Goal: Task Accomplishment & Management: Use online tool/utility

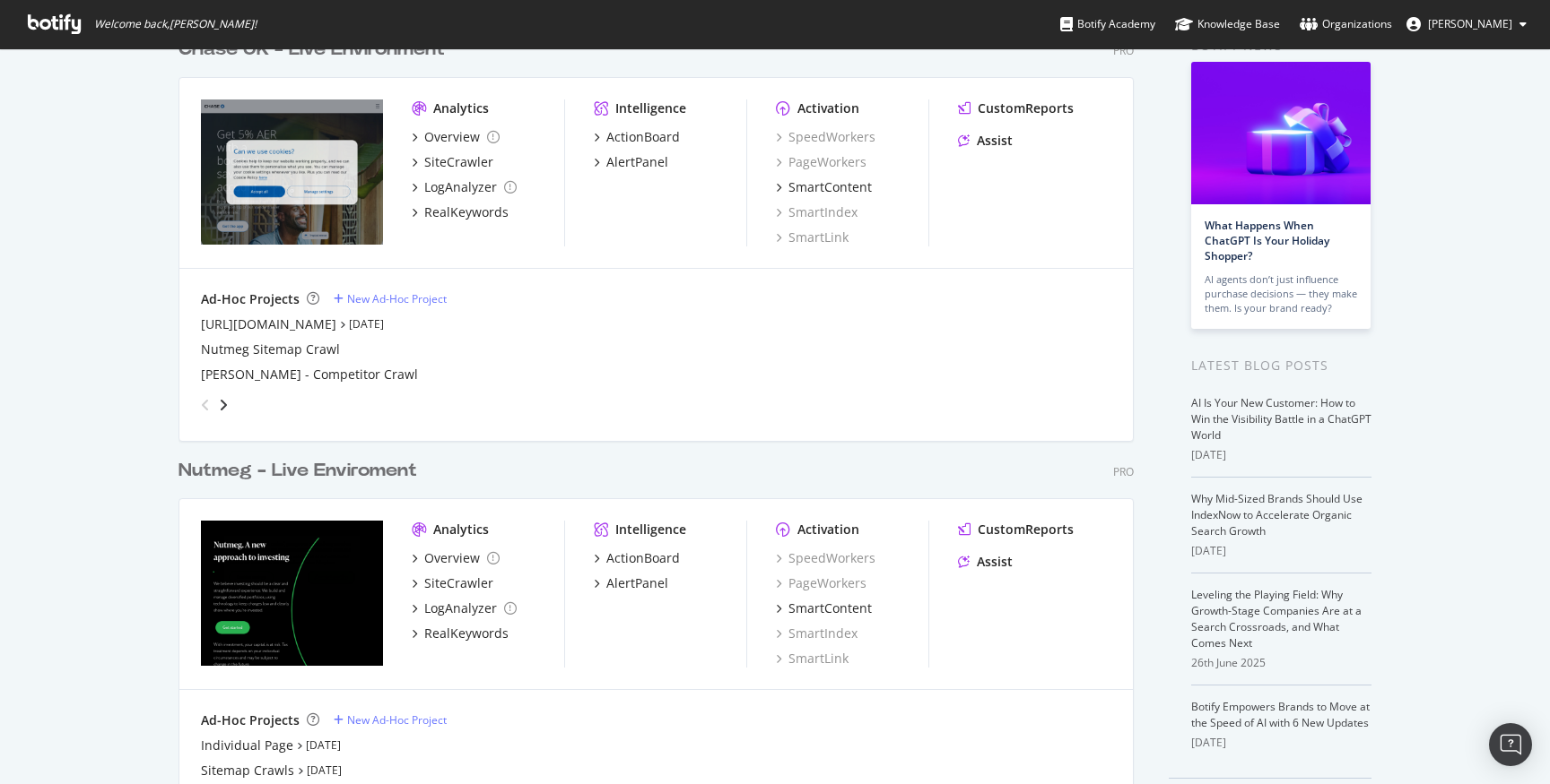
scroll to position [158, 0]
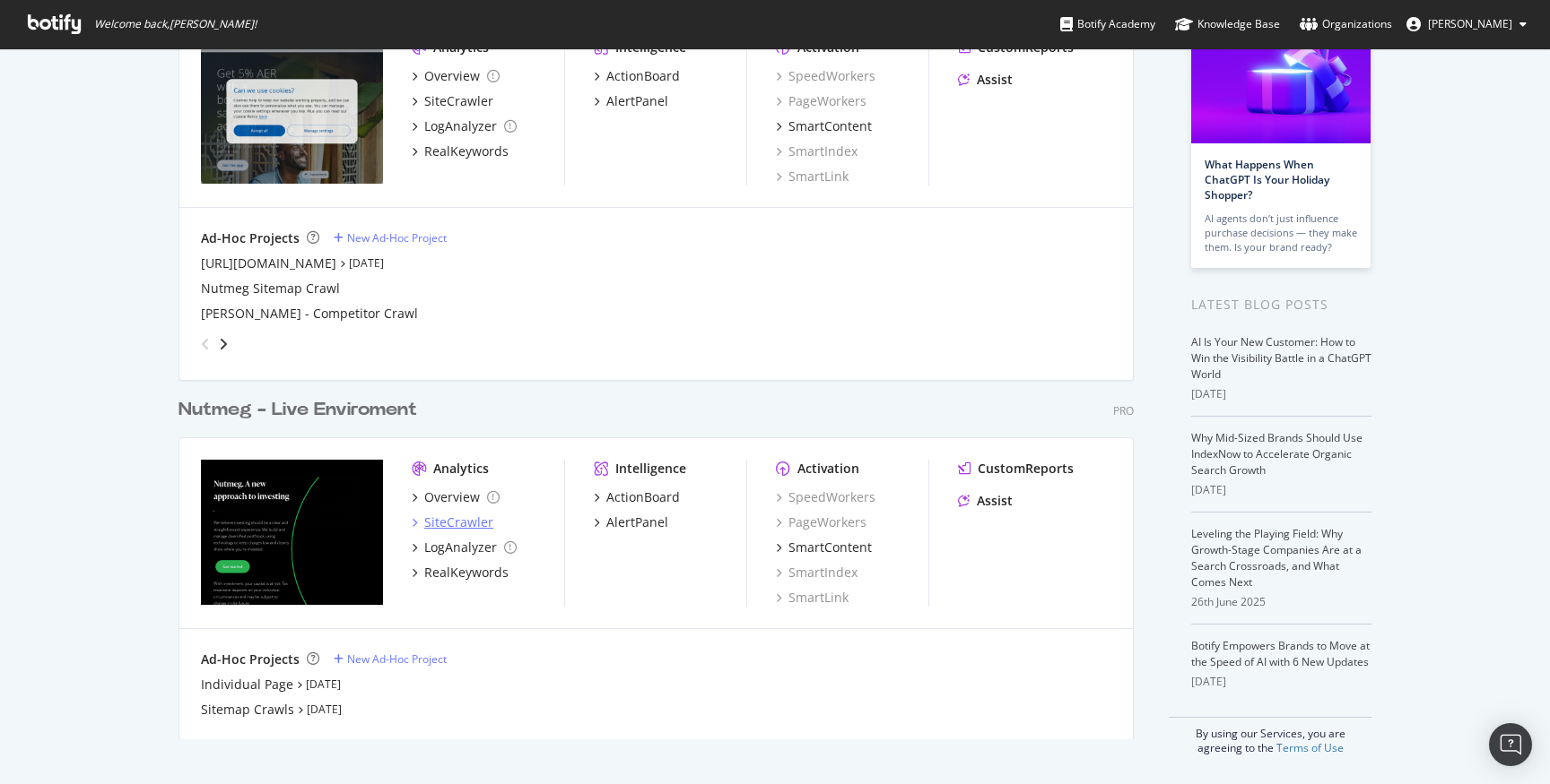
click at [458, 524] on div "SiteCrawler" at bounding box center [458, 522] width 69 height 18
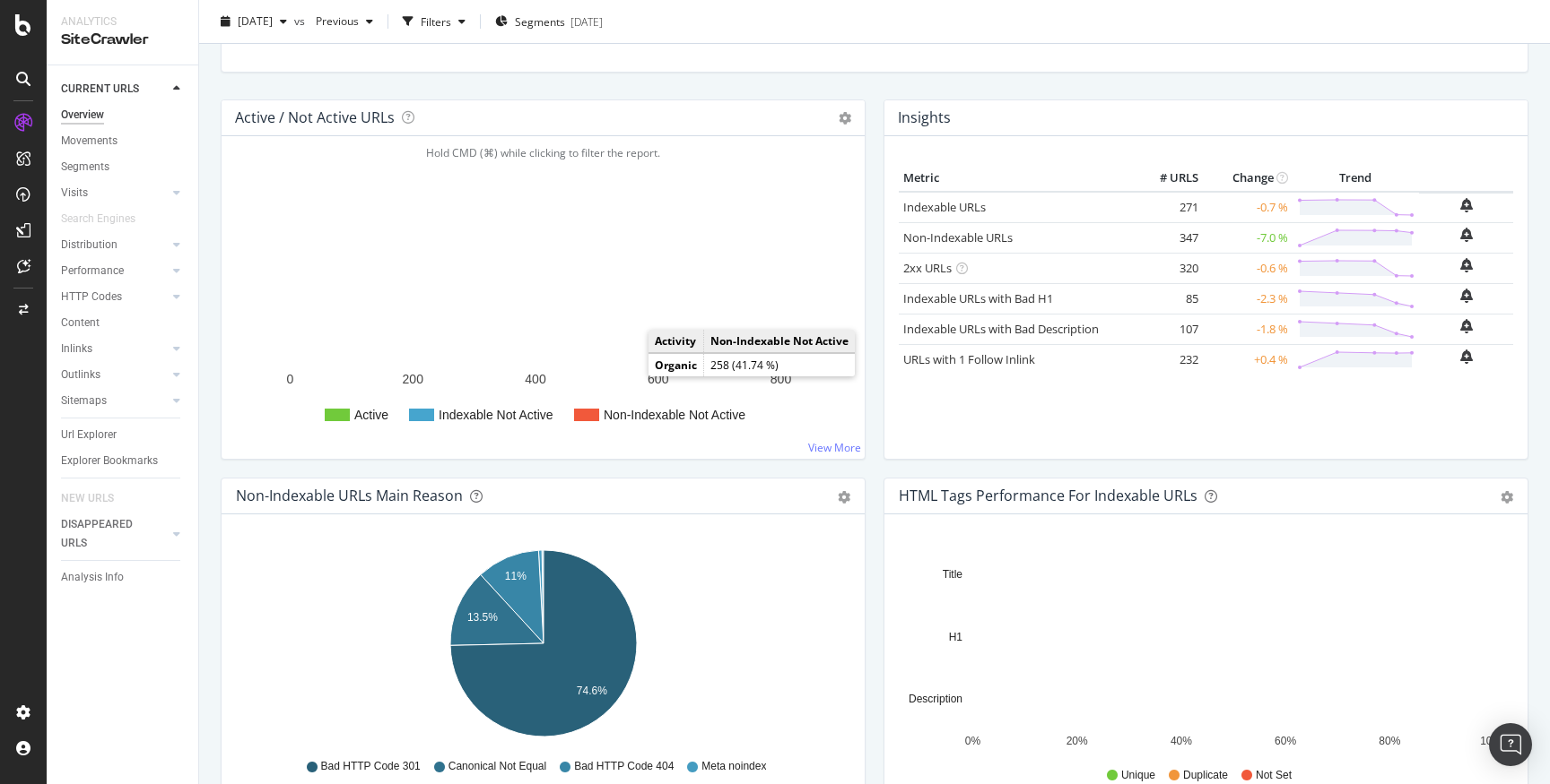
scroll to position [203, 0]
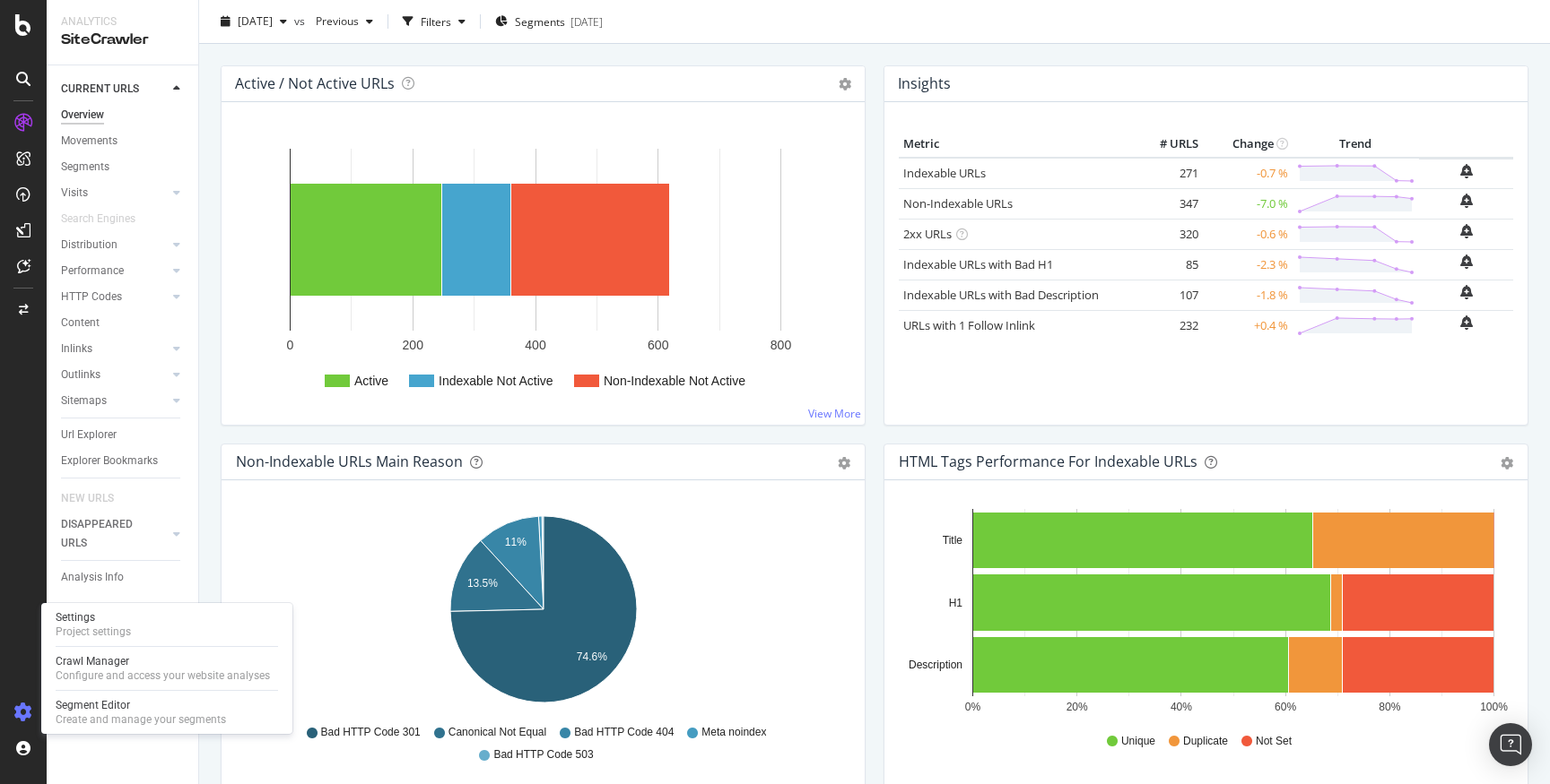
click at [25, 706] on icon at bounding box center [23, 712] width 18 height 18
click at [117, 623] on div "Settings" at bounding box center [93, 617] width 75 height 14
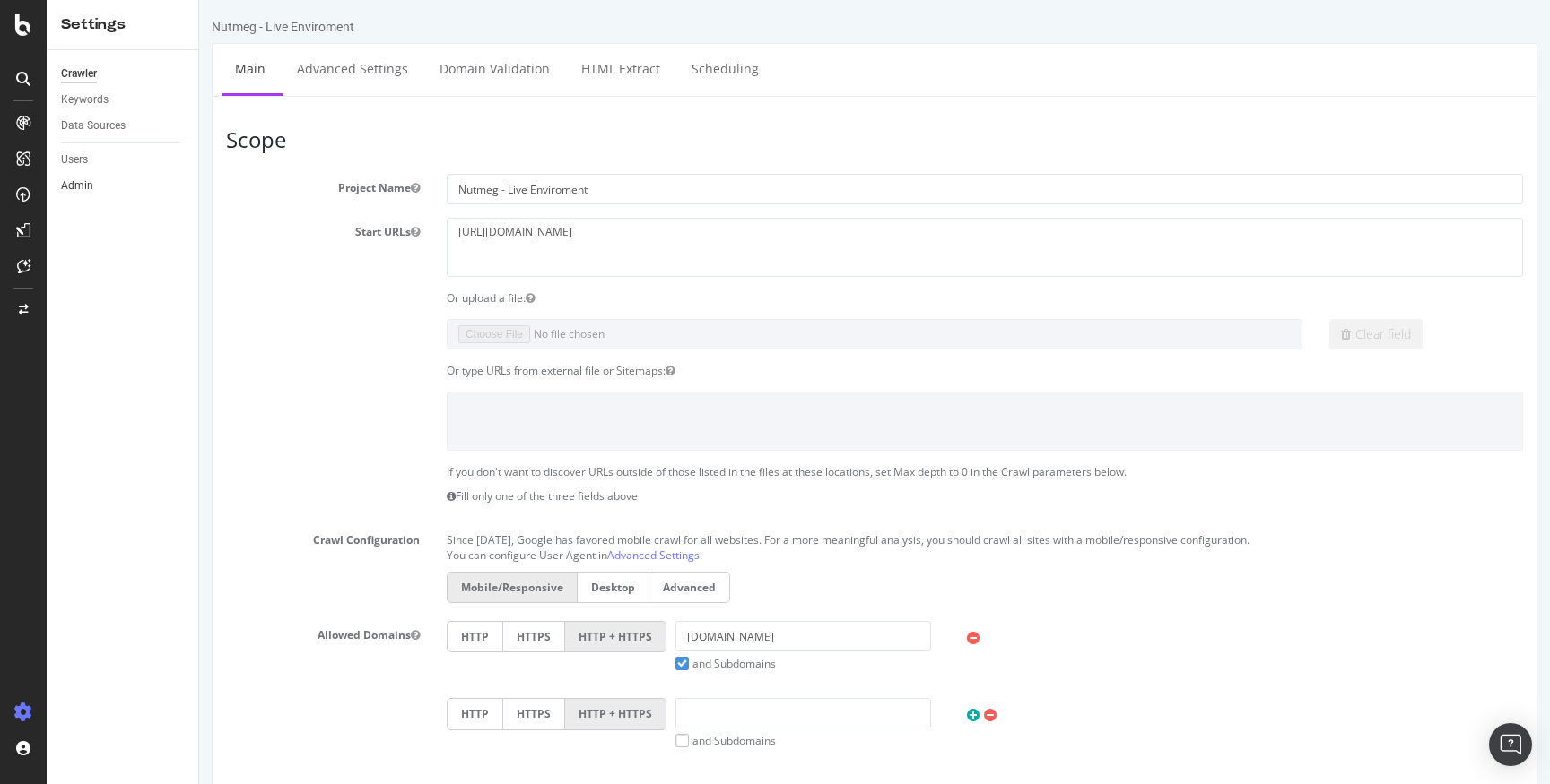
click at [97, 187] on link "Admin" at bounding box center [124, 186] width 124 height 19
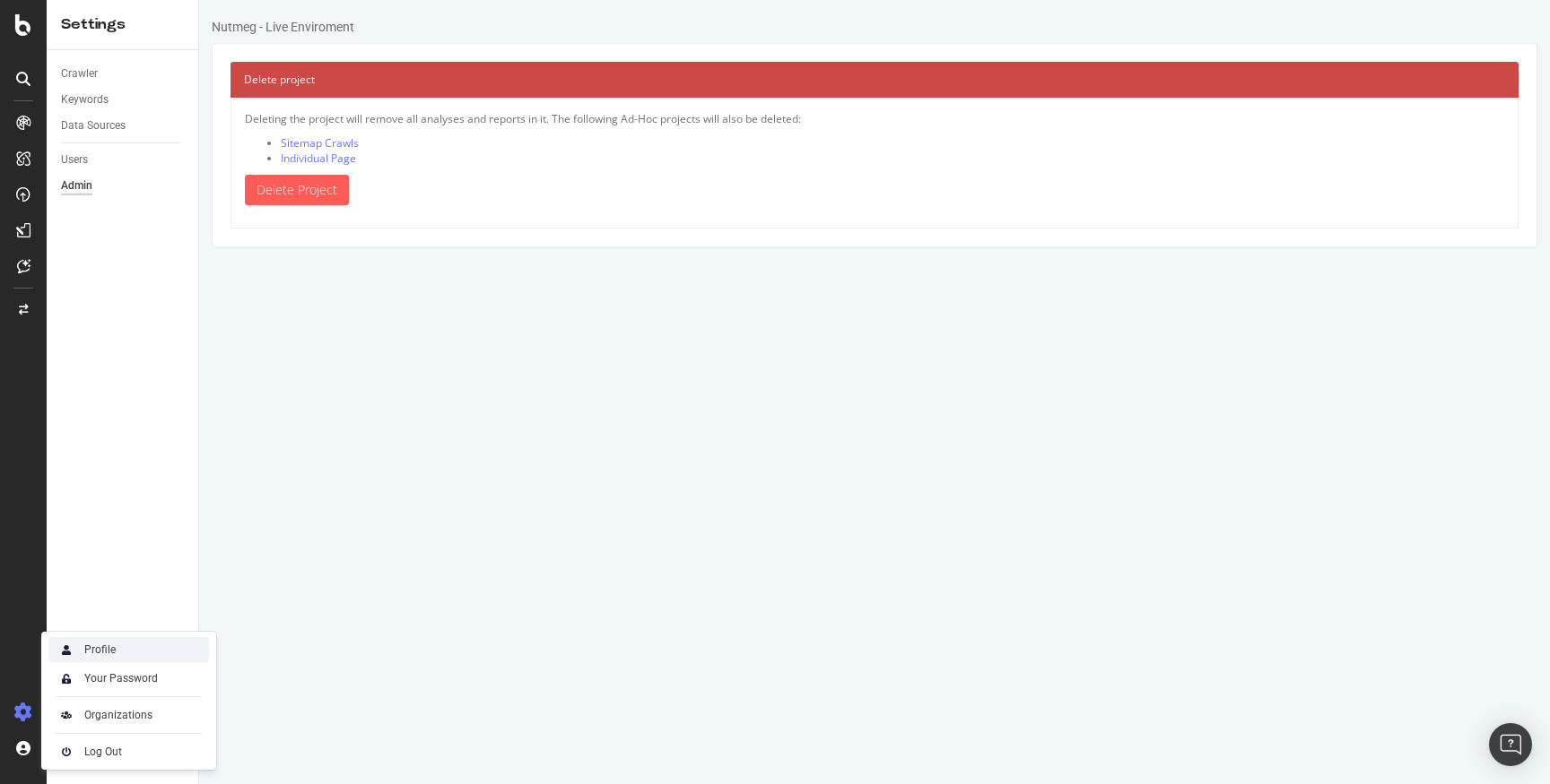
click at [144, 652] on div "Profile" at bounding box center [128, 649] width 160 height 25
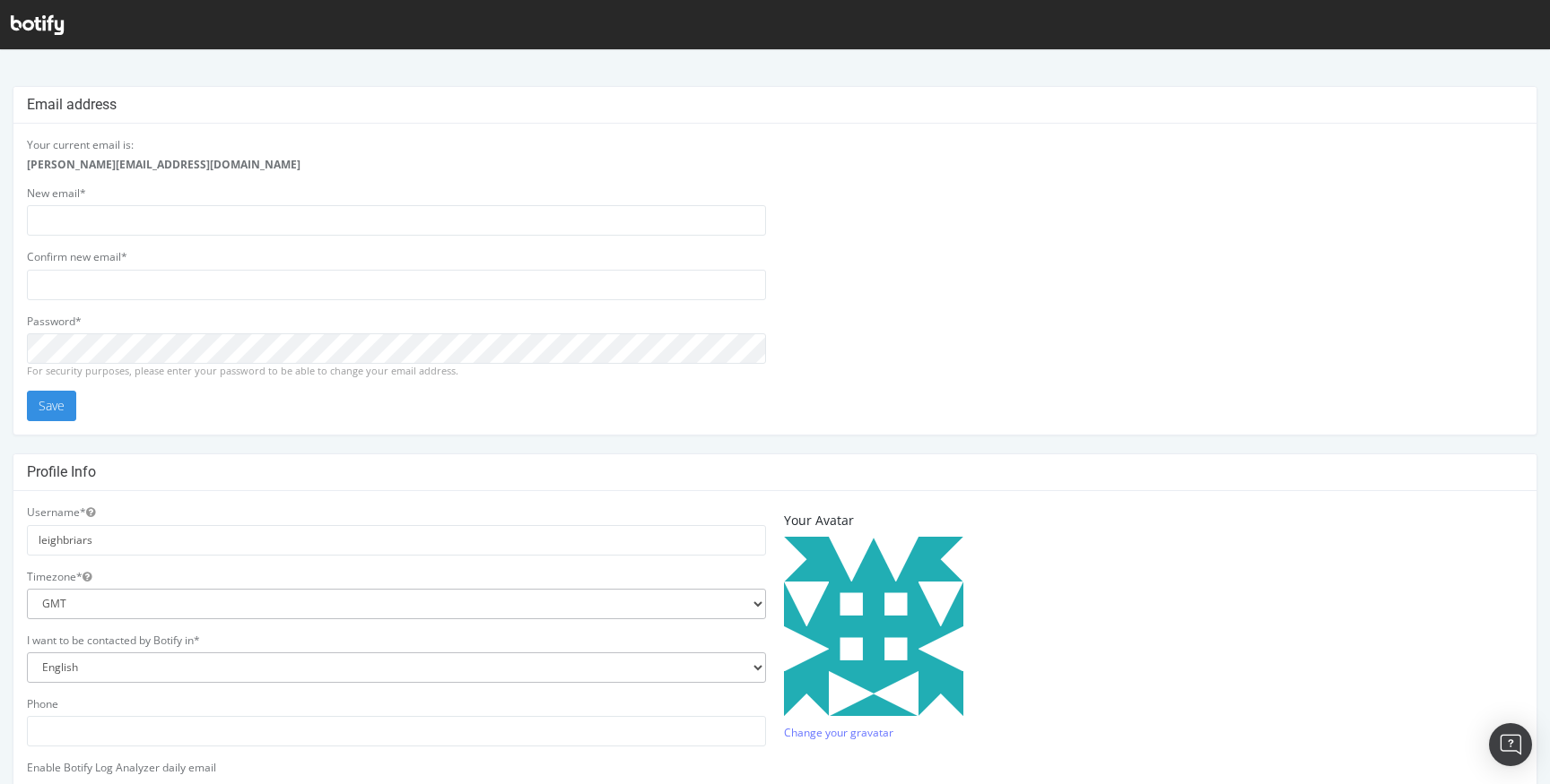
click at [51, 24] on icon at bounding box center [37, 24] width 53 height 20
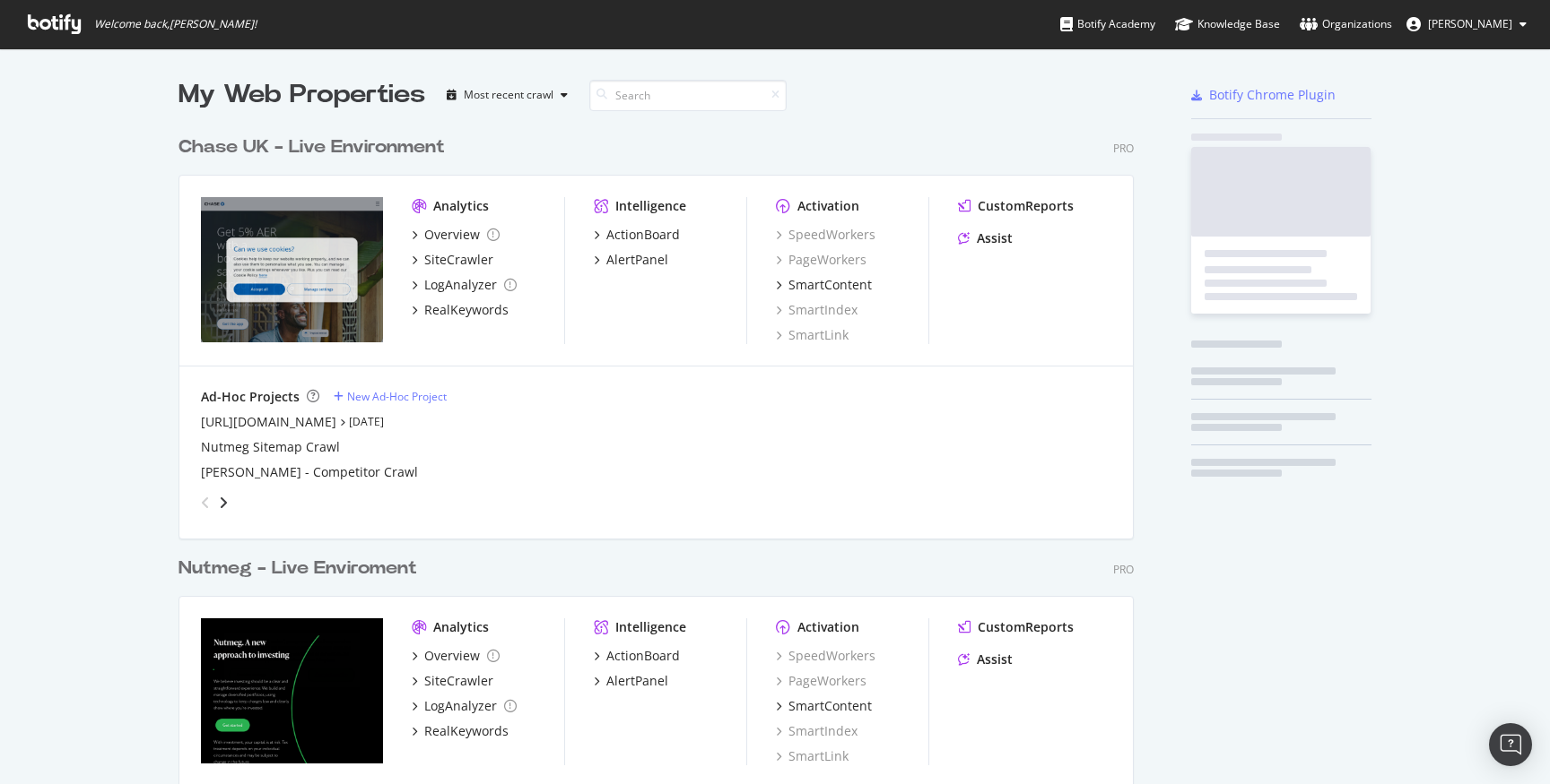
scroll to position [784, 1550]
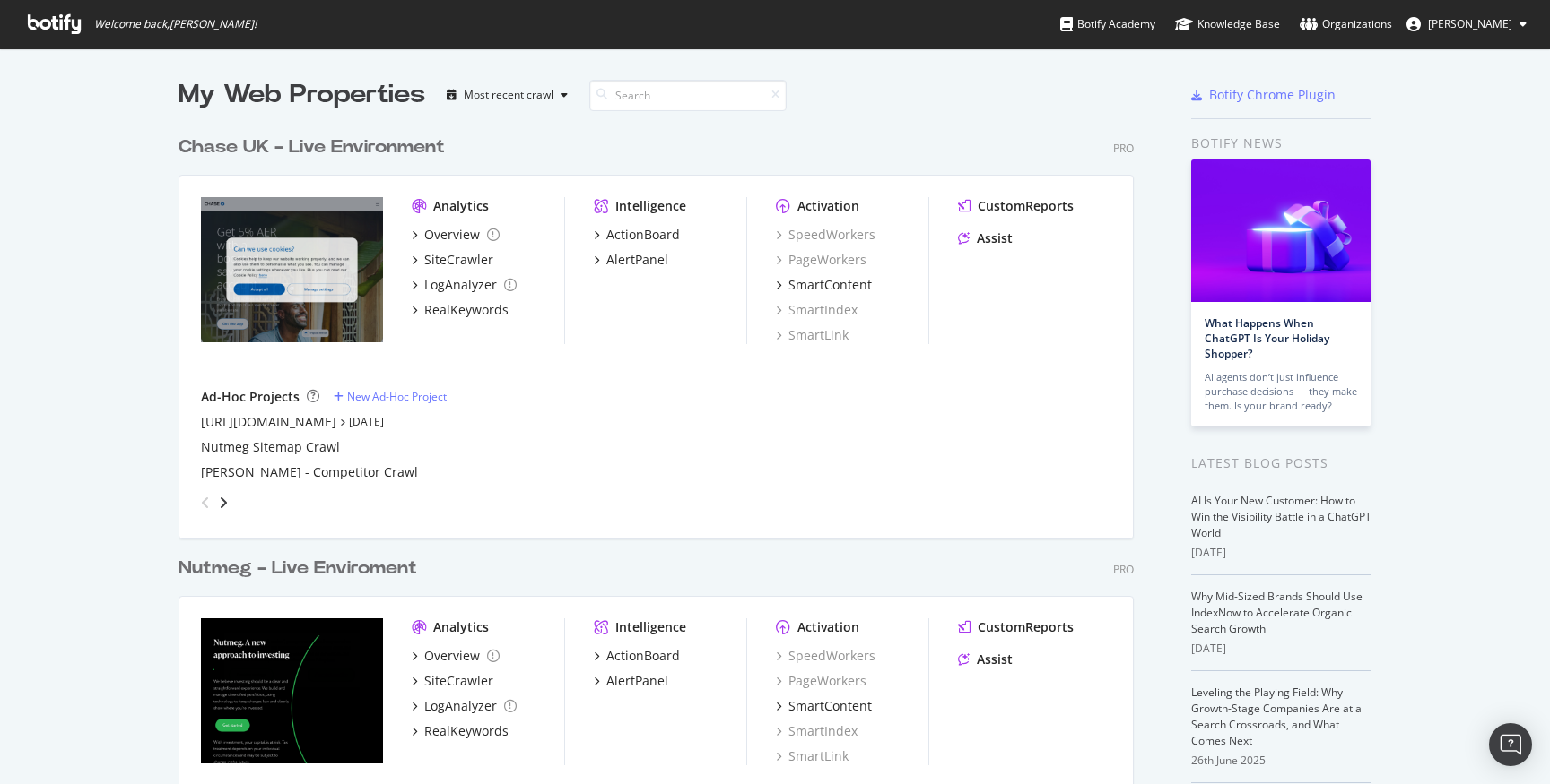
click at [1513, 21] on button "[PERSON_NAME]" at bounding box center [1466, 24] width 149 height 28
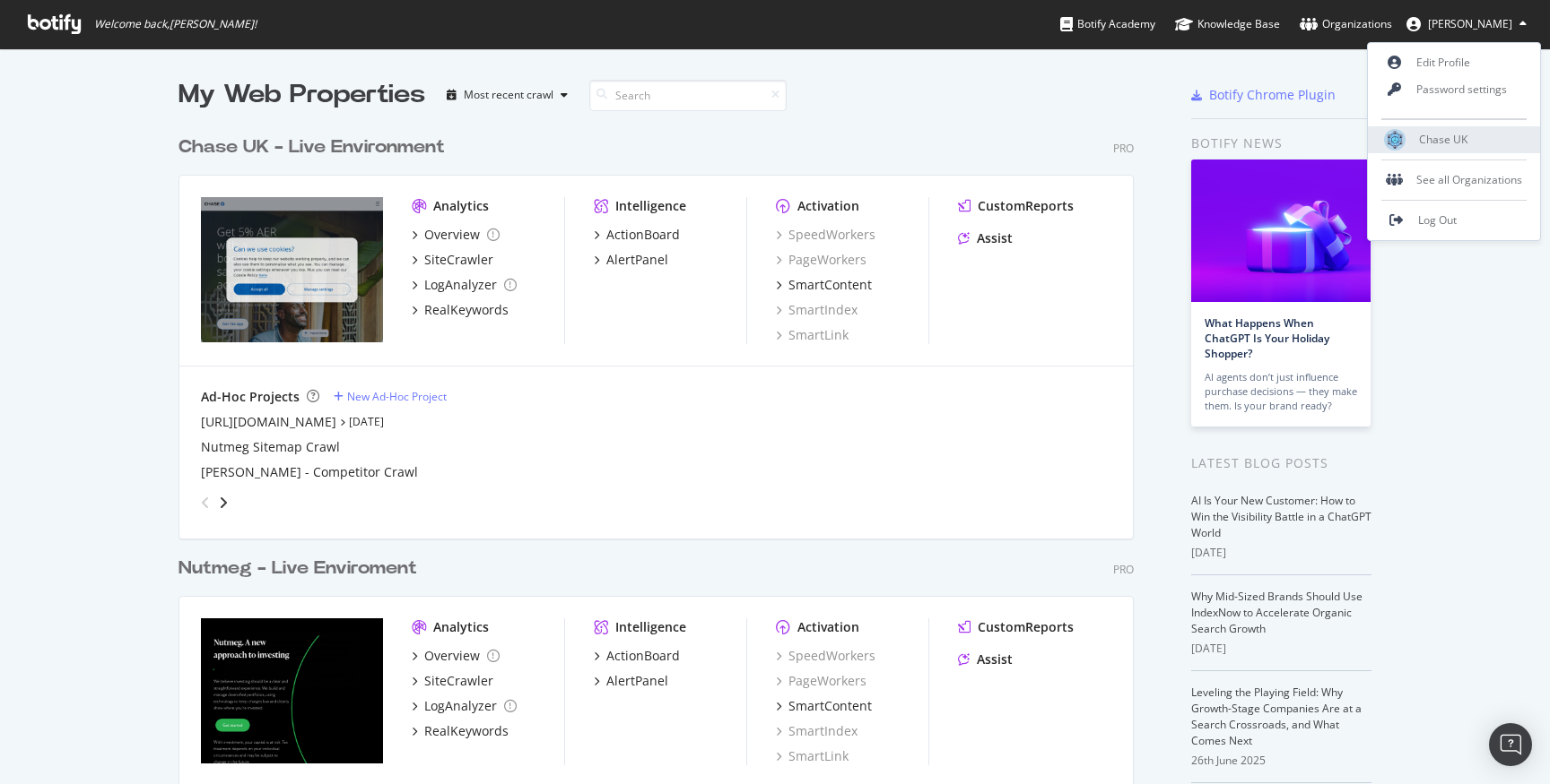
click at [1471, 143] on div "Chase UK" at bounding box center [1454, 139] width 173 height 27
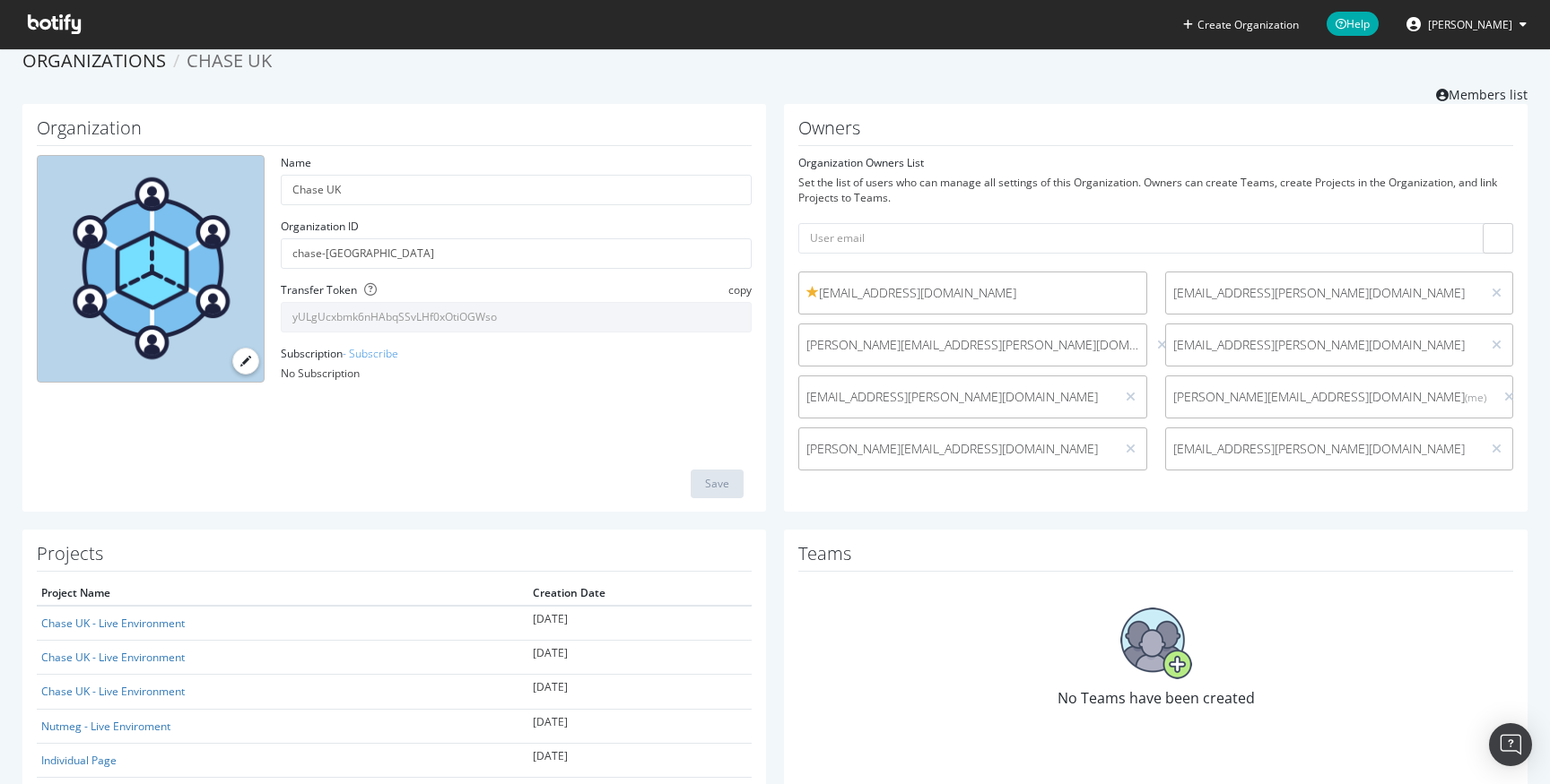
scroll to position [23, 0]
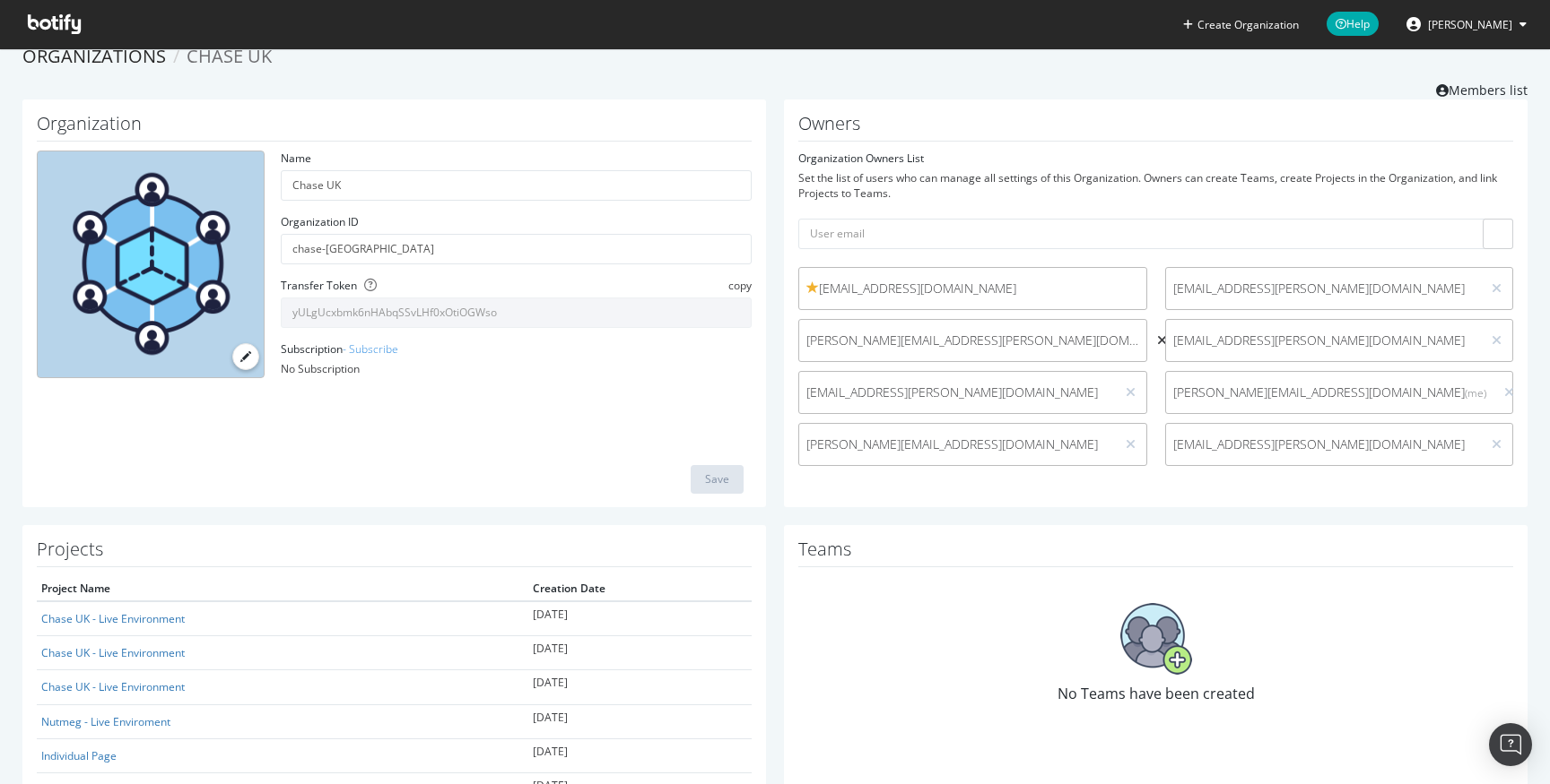
click at [1157, 337] on icon at bounding box center [1162, 340] width 9 height 12
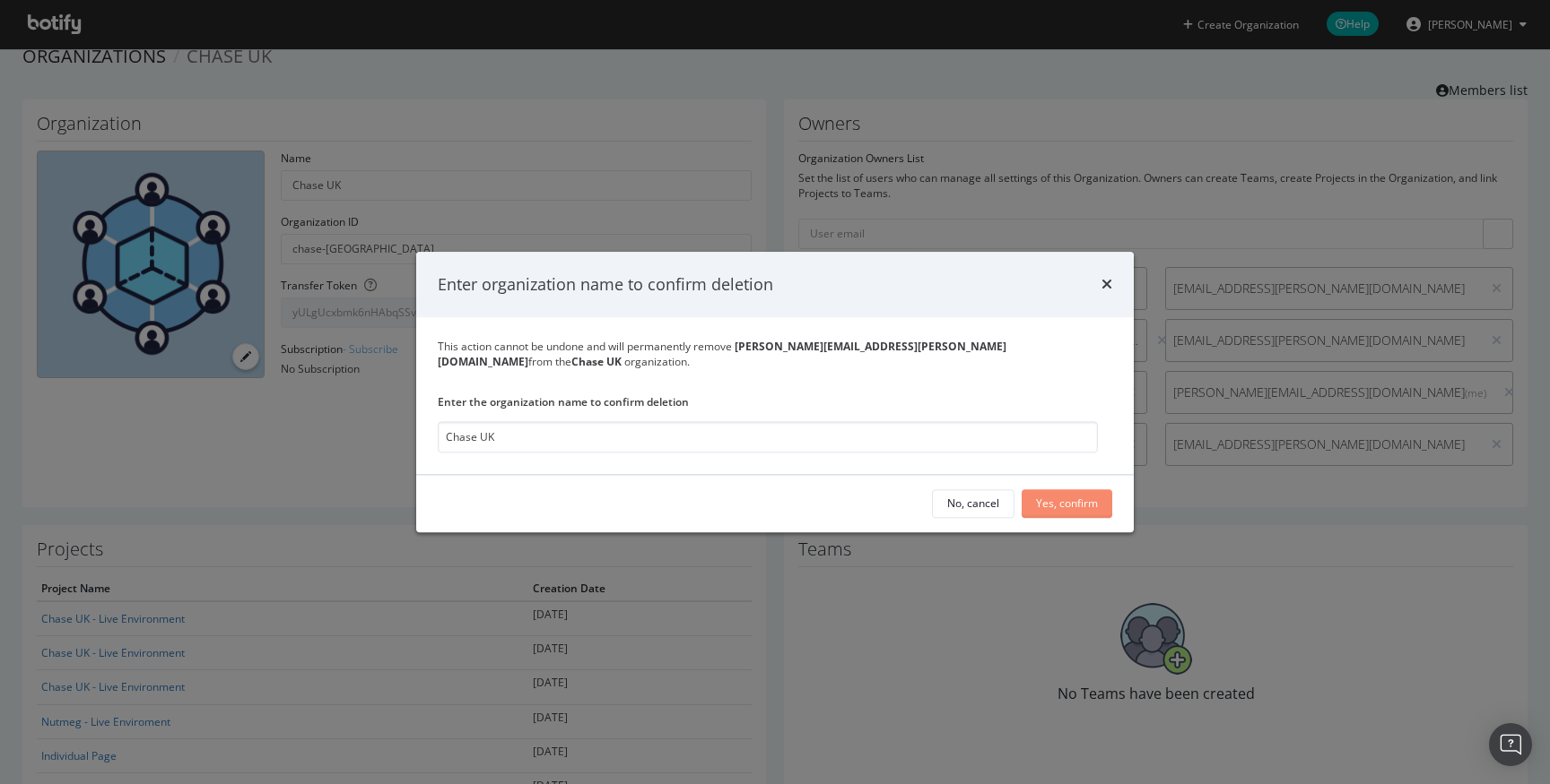
type input "Chase UK"
click at [1046, 497] on div "Yes, confirm" at bounding box center [1067, 504] width 62 height 15
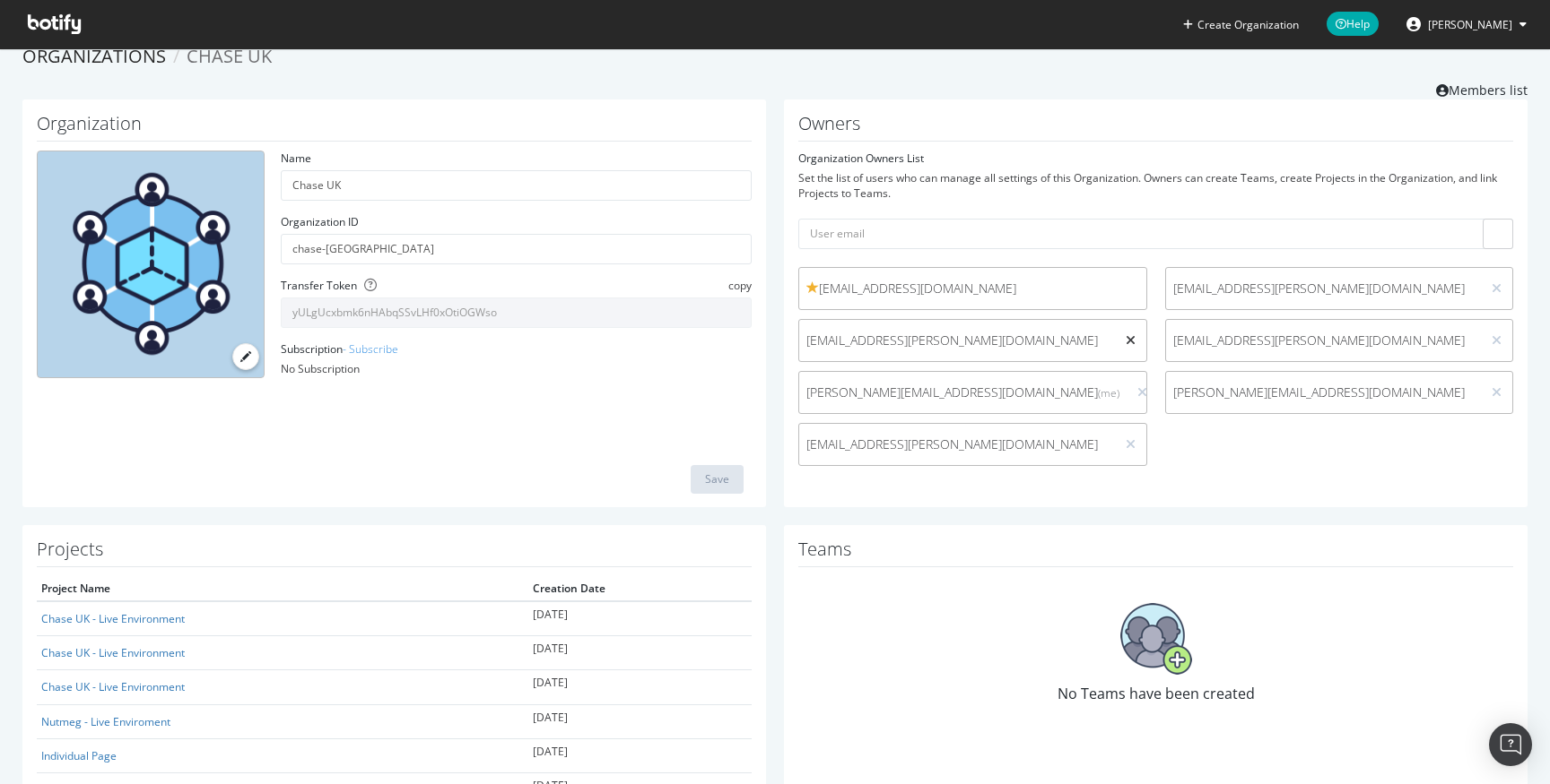
click at [1131, 339] on icon at bounding box center [1130, 340] width 9 height 12
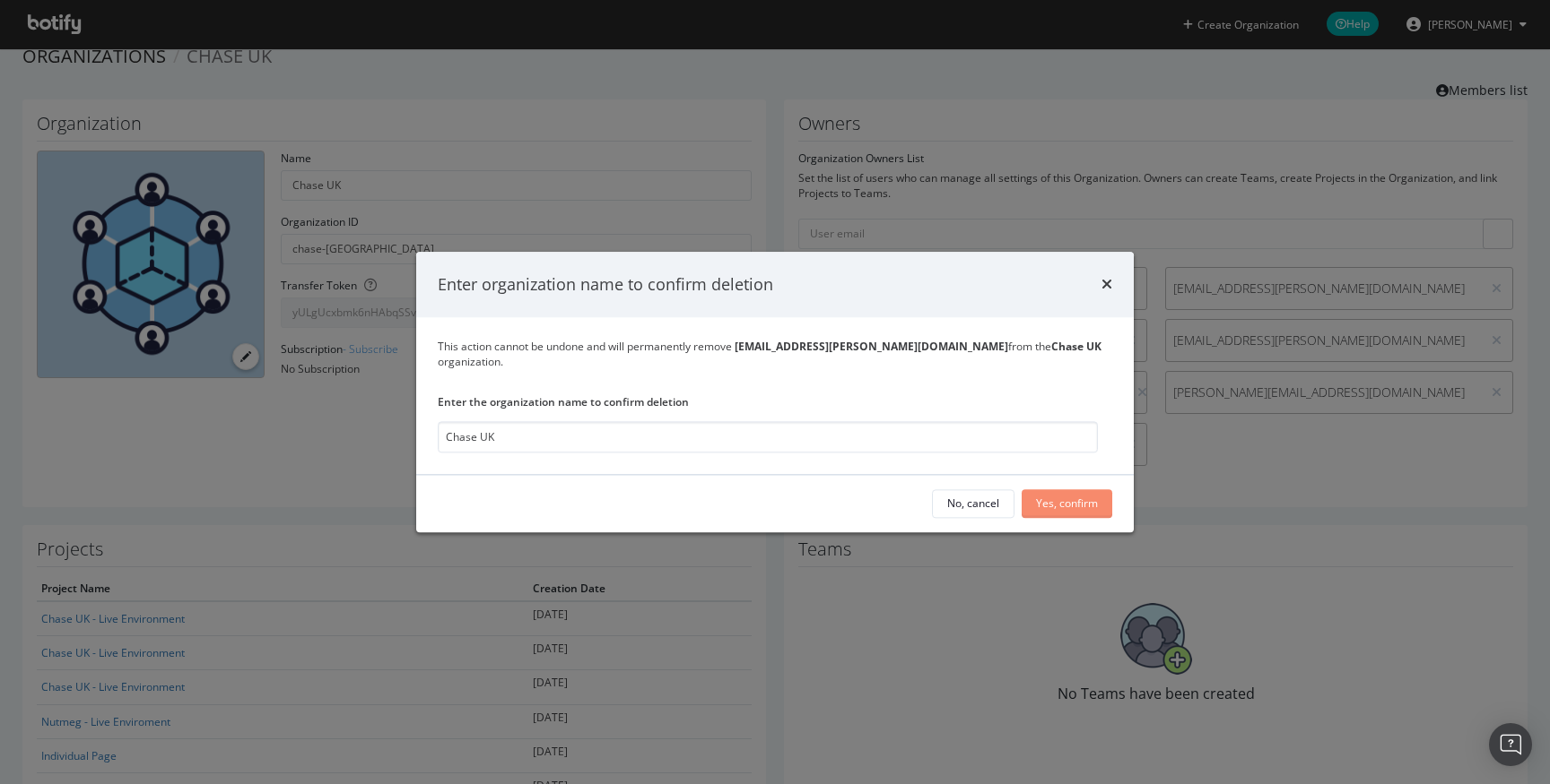
type input "Chase UK"
click at [1086, 497] on div "Yes, confirm" at bounding box center [1067, 504] width 62 height 15
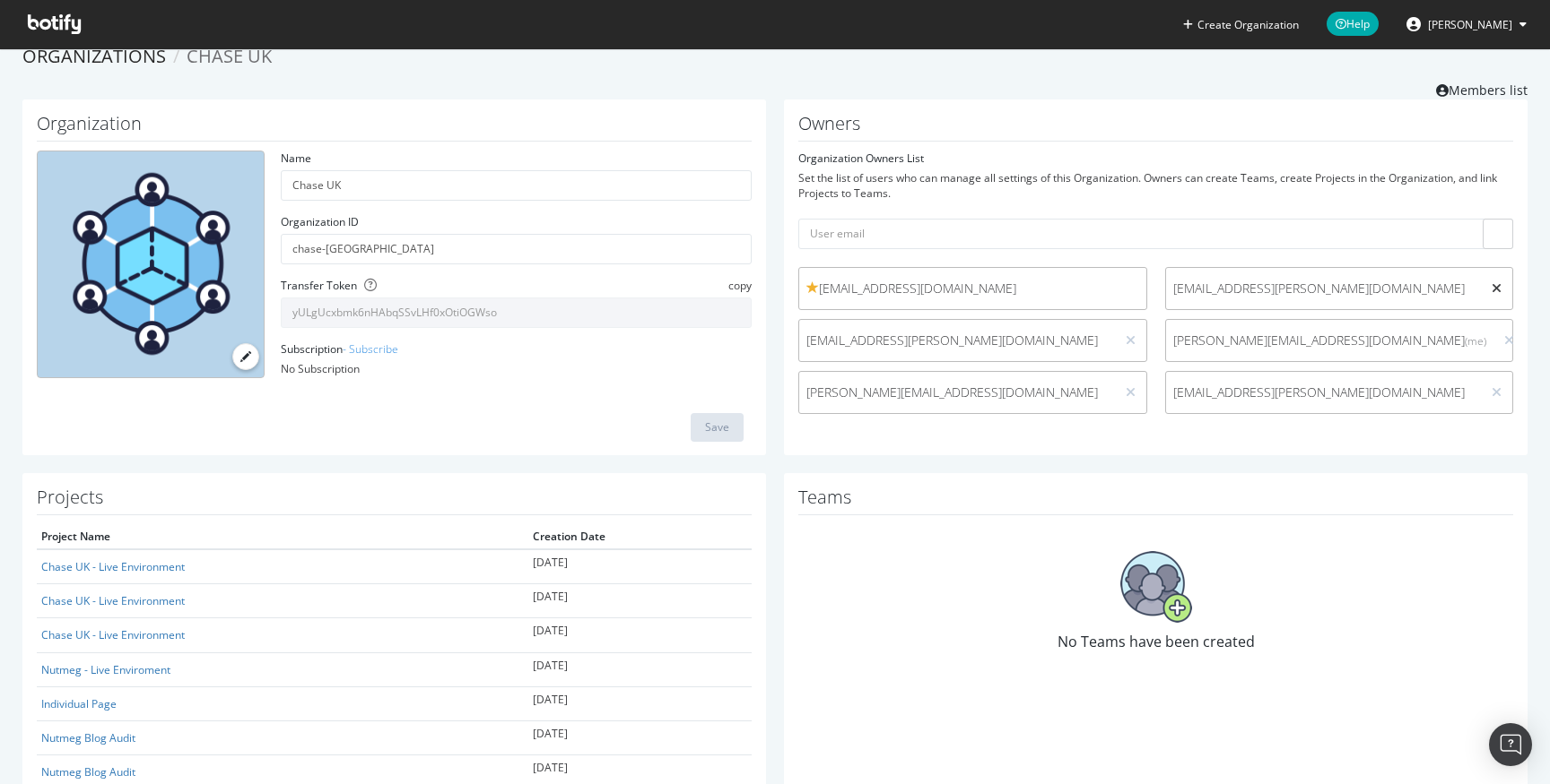
click at [1500, 286] on icon at bounding box center [1496, 288] width 9 height 12
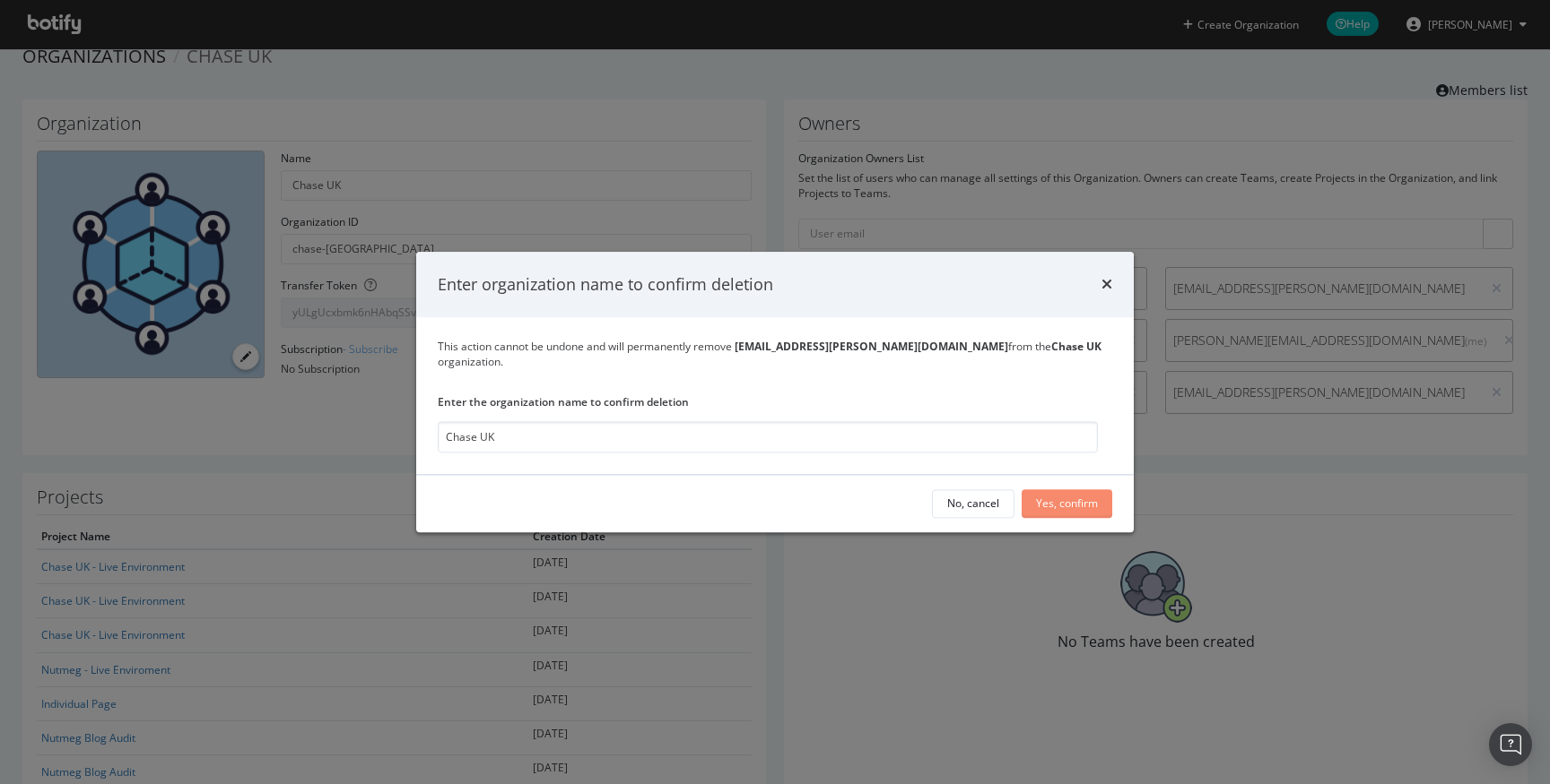
type input "Chase UK"
click at [1088, 506] on div "Yes, confirm" at bounding box center [1067, 503] width 62 height 27
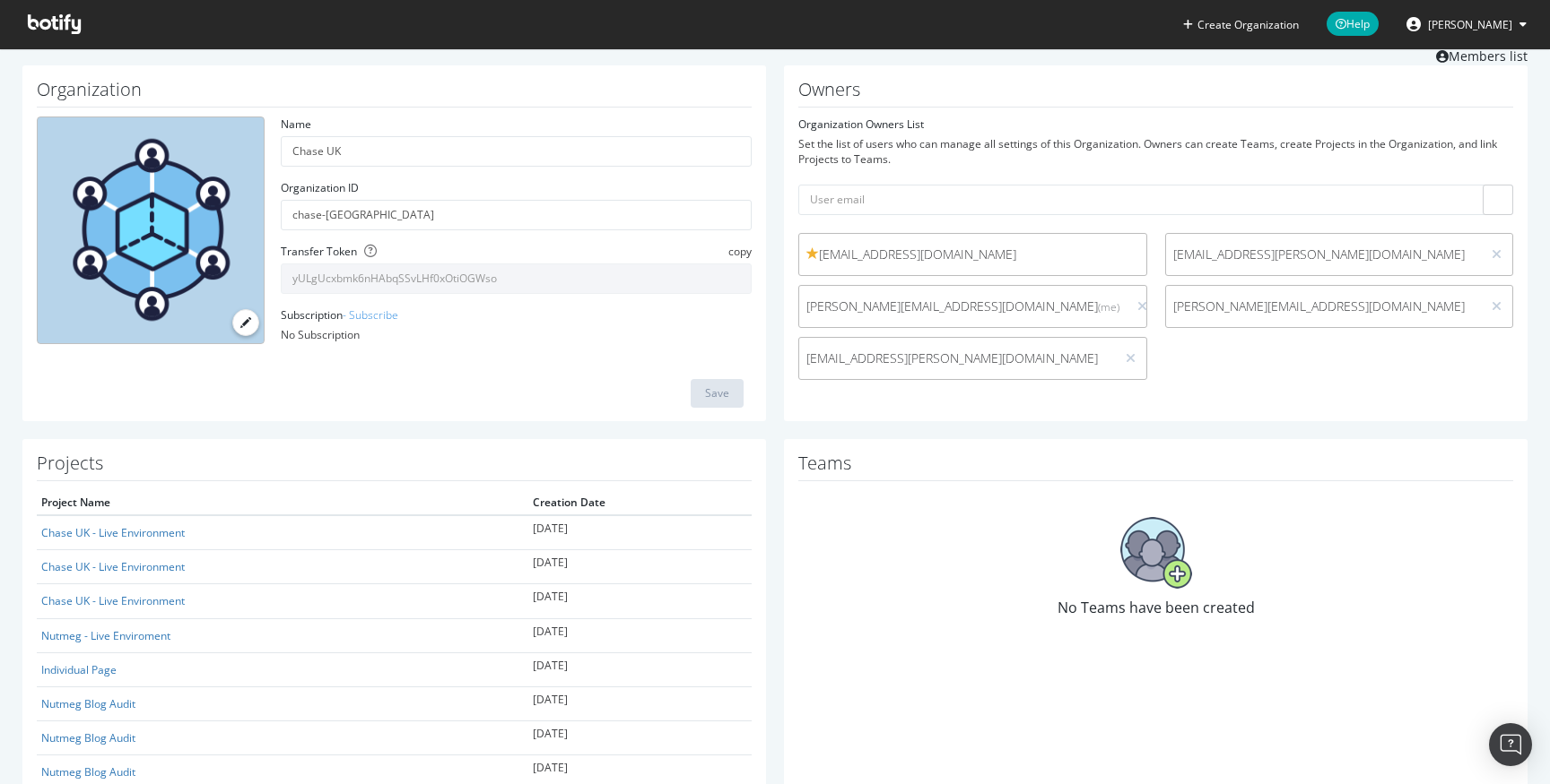
scroll to position [0, 0]
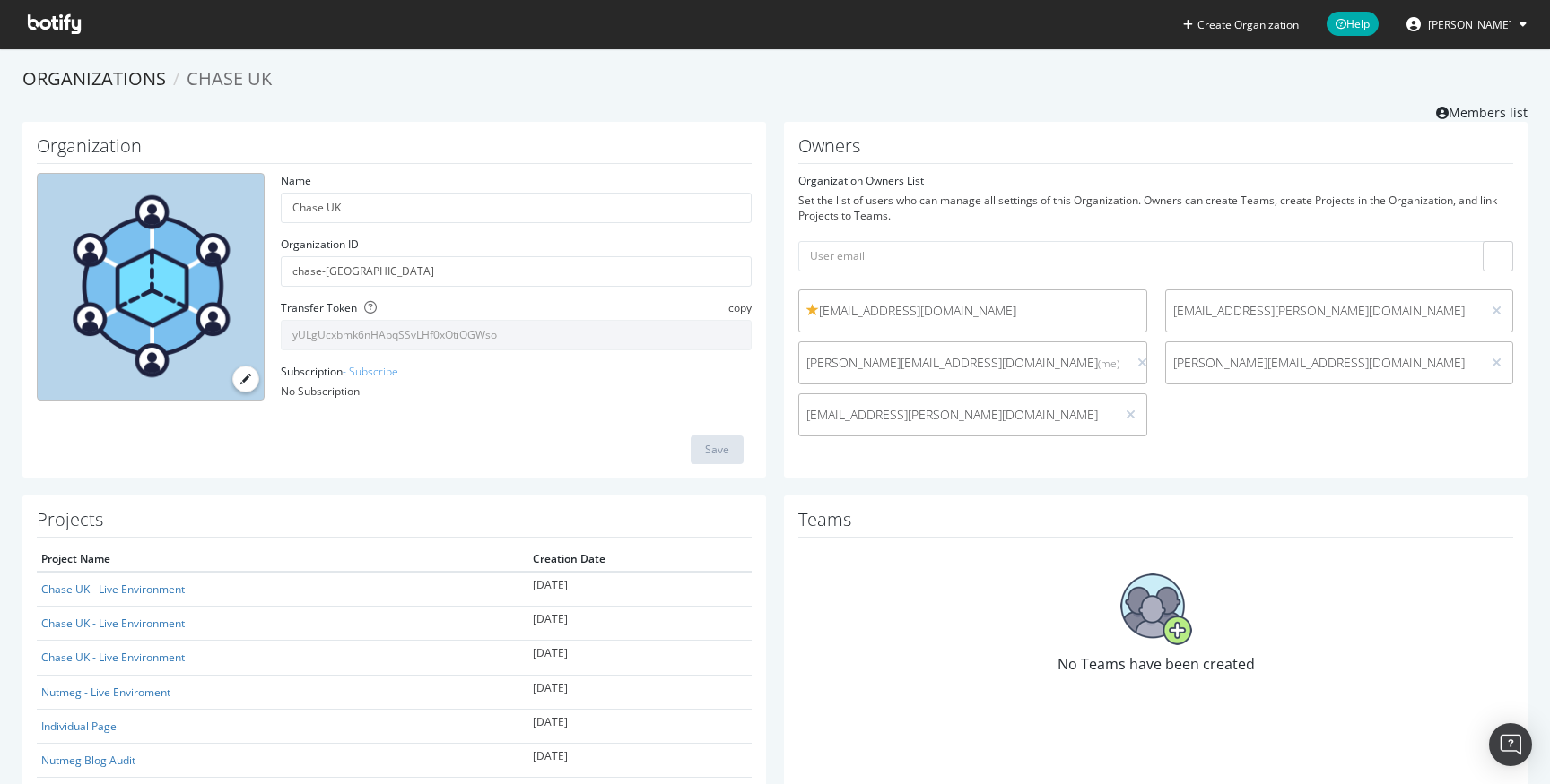
click at [1509, 37] on button "[PERSON_NAME]" at bounding box center [1466, 24] width 149 height 28
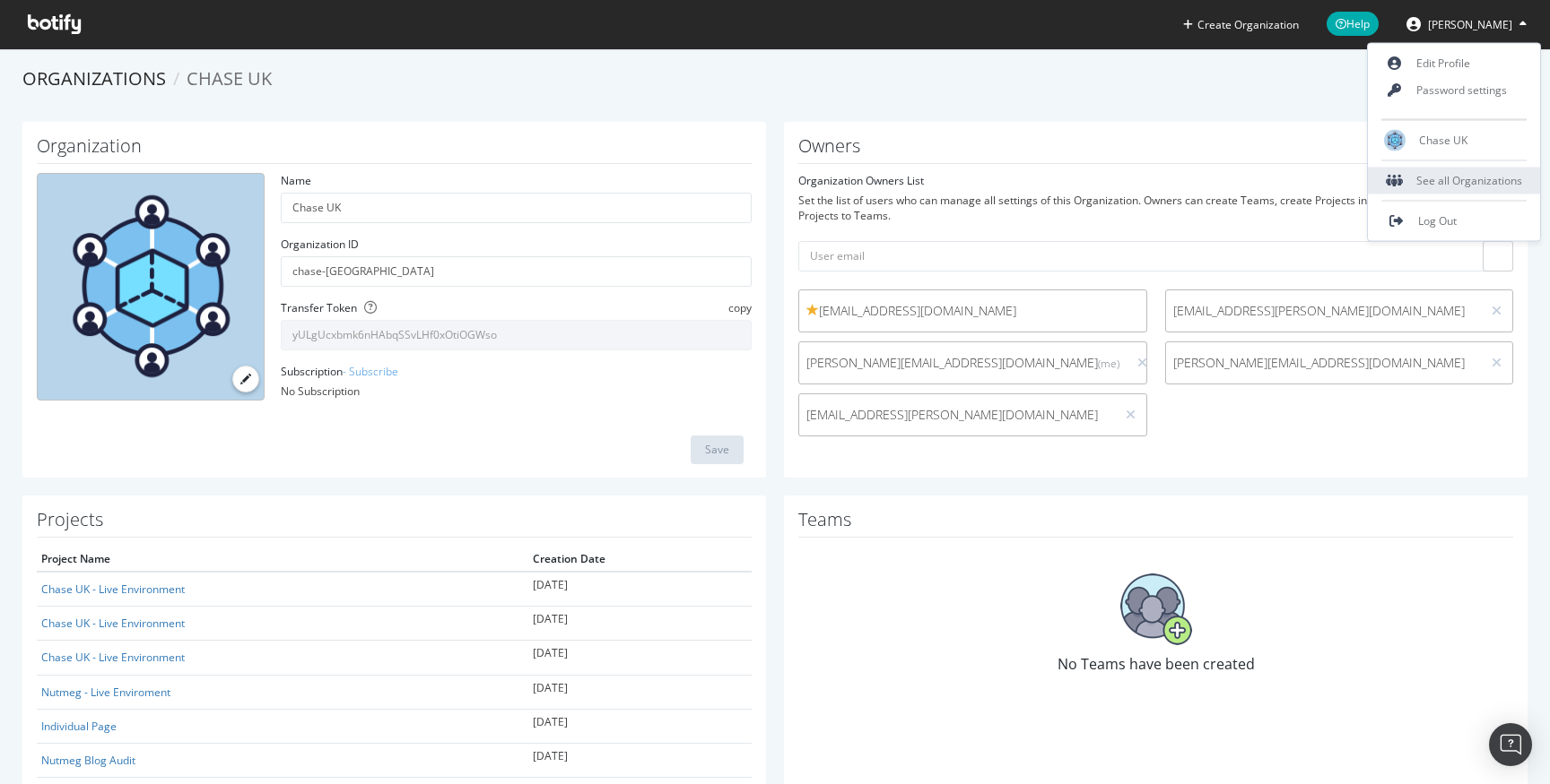
click at [1466, 168] on div "See all Organizations" at bounding box center [1454, 181] width 173 height 27
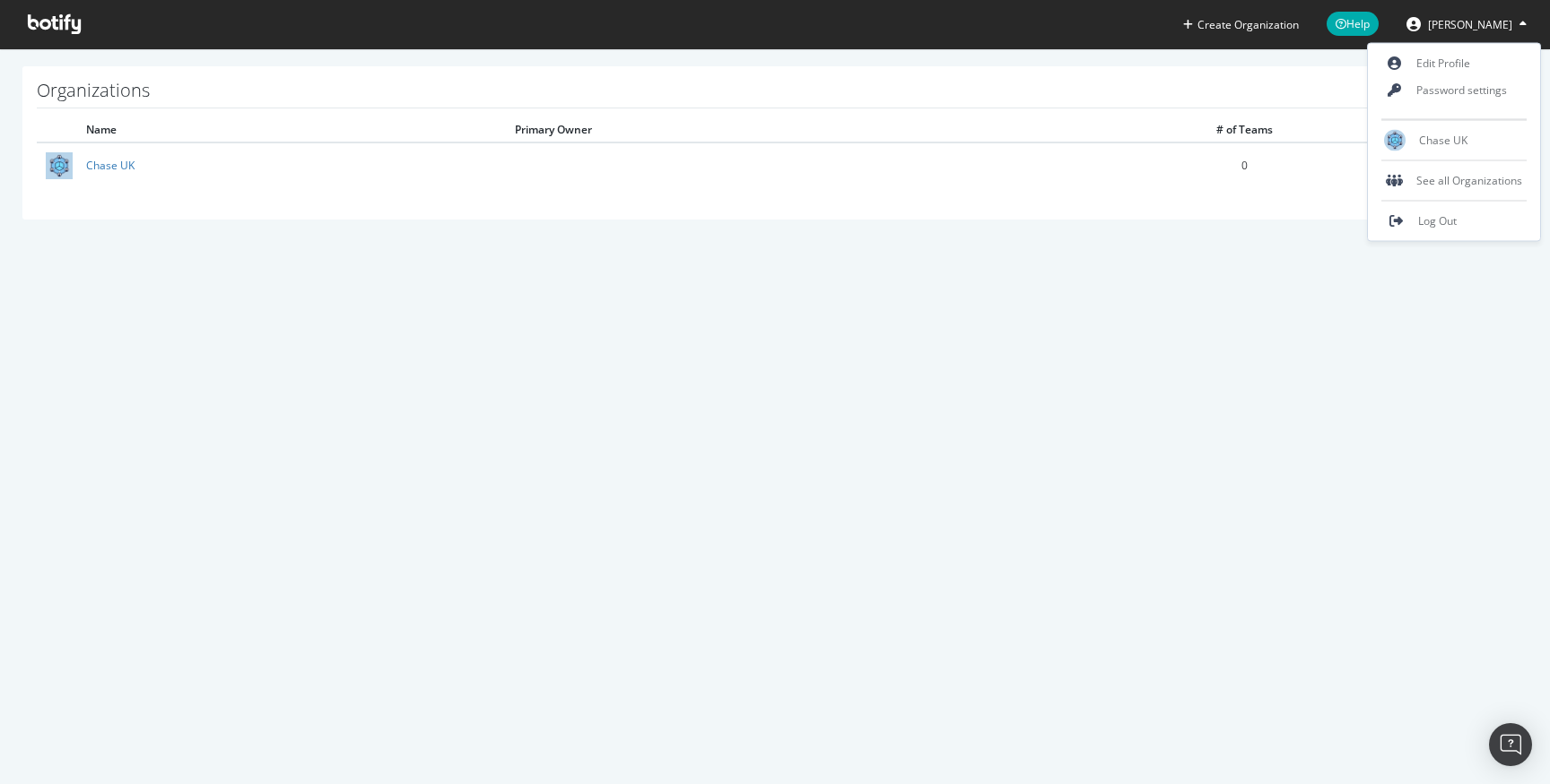
click at [574, 279] on div "Create Organization Help Leigh Briars Organizations Name Primary Owner # of Tea…" at bounding box center [775, 392] width 1550 height 784
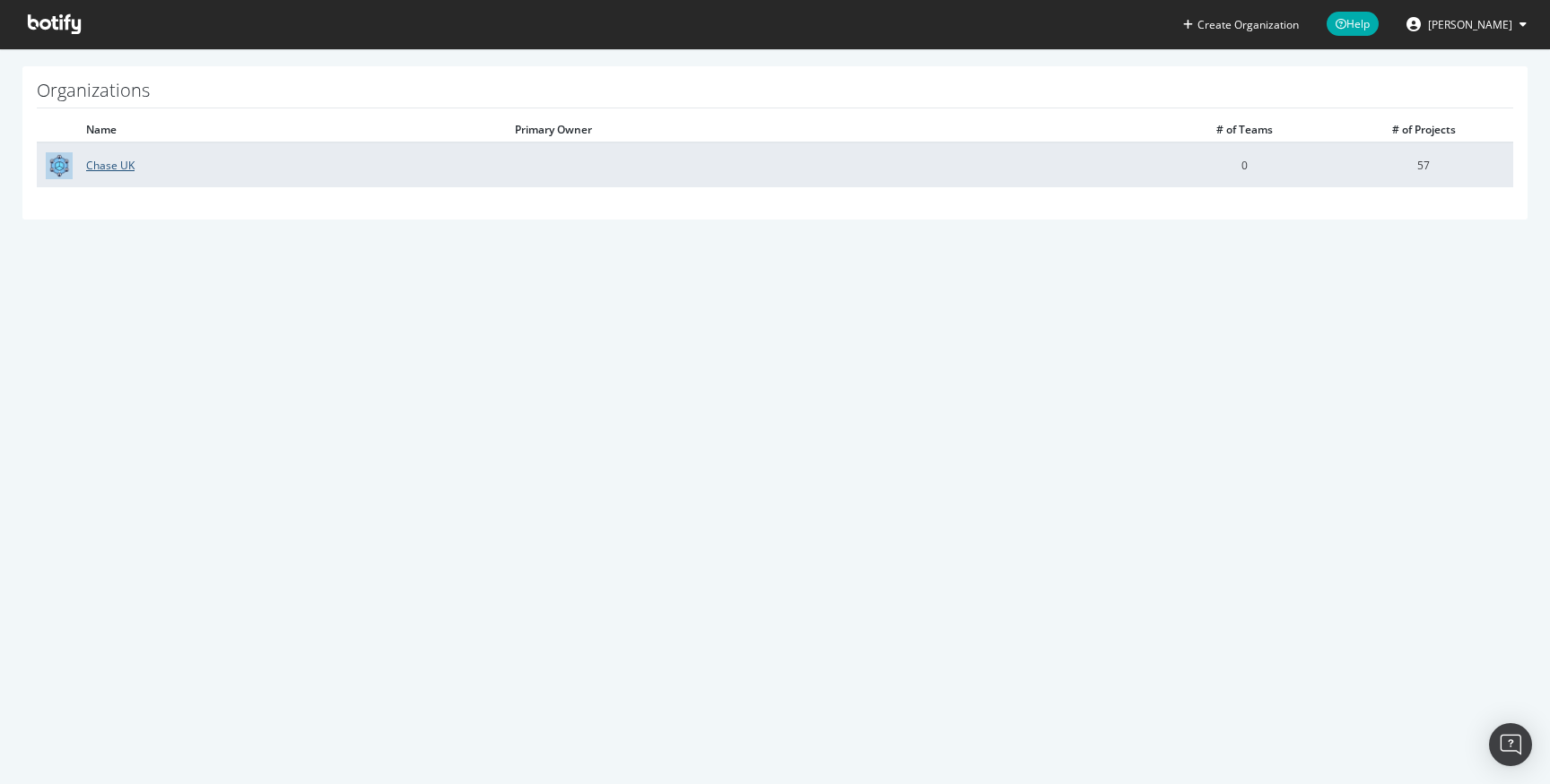
click at [117, 160] on link "Chase UK" at bounding box center [109, 165] width 48 height 15
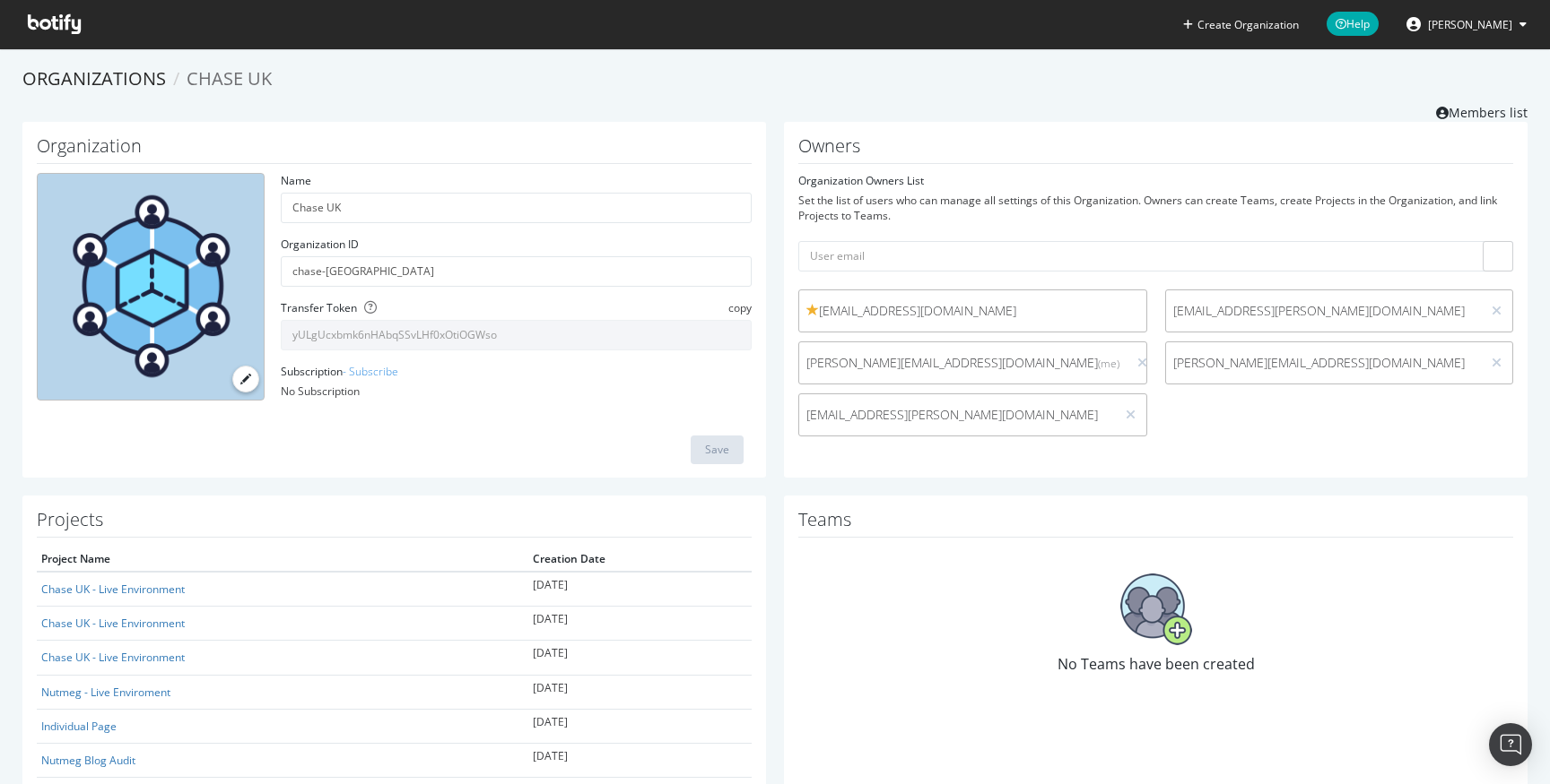
click at [67, 26] on icon at bounding box center [54, 24] width 53 height 20
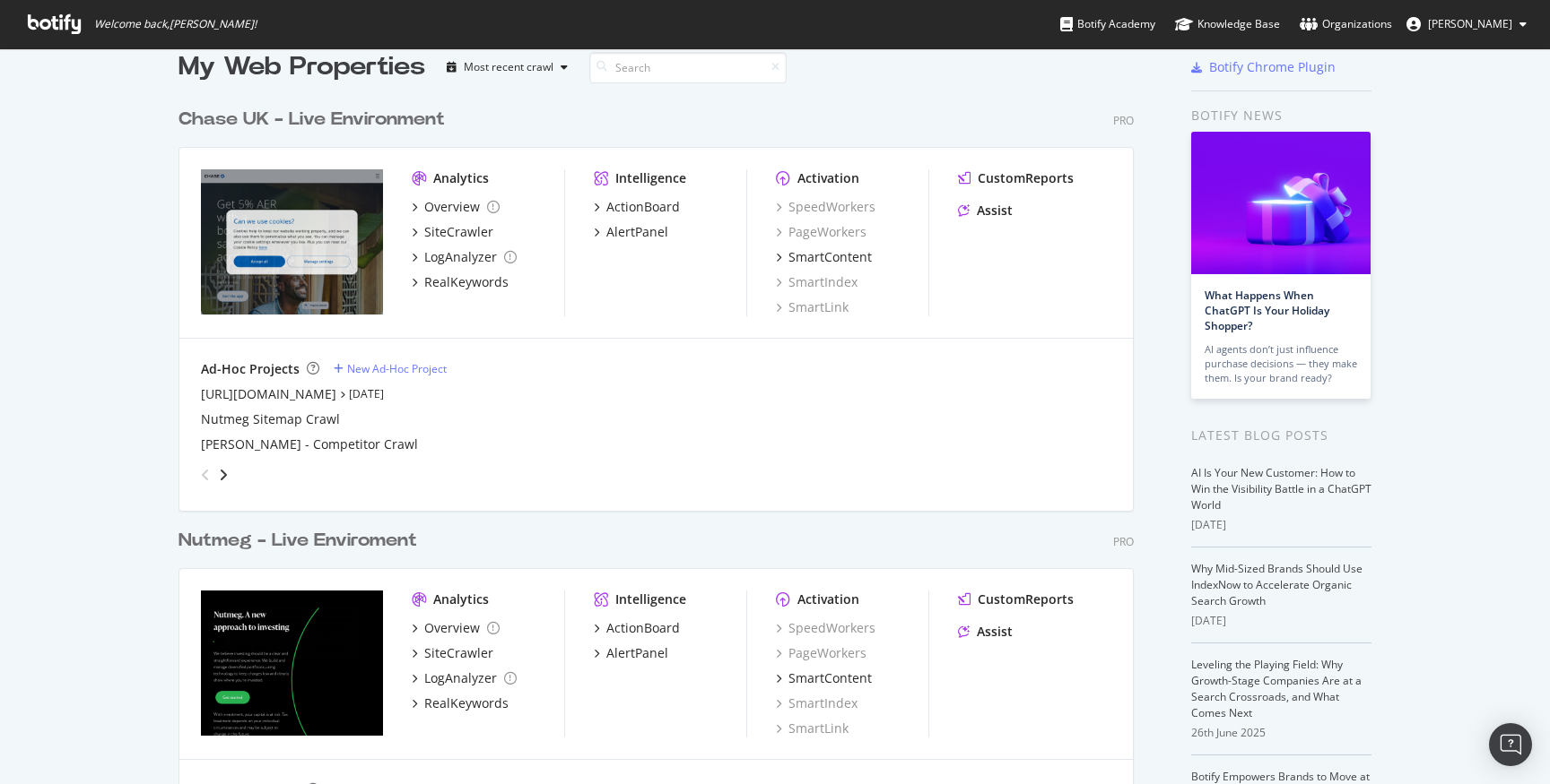
scroll to position [30, 0]
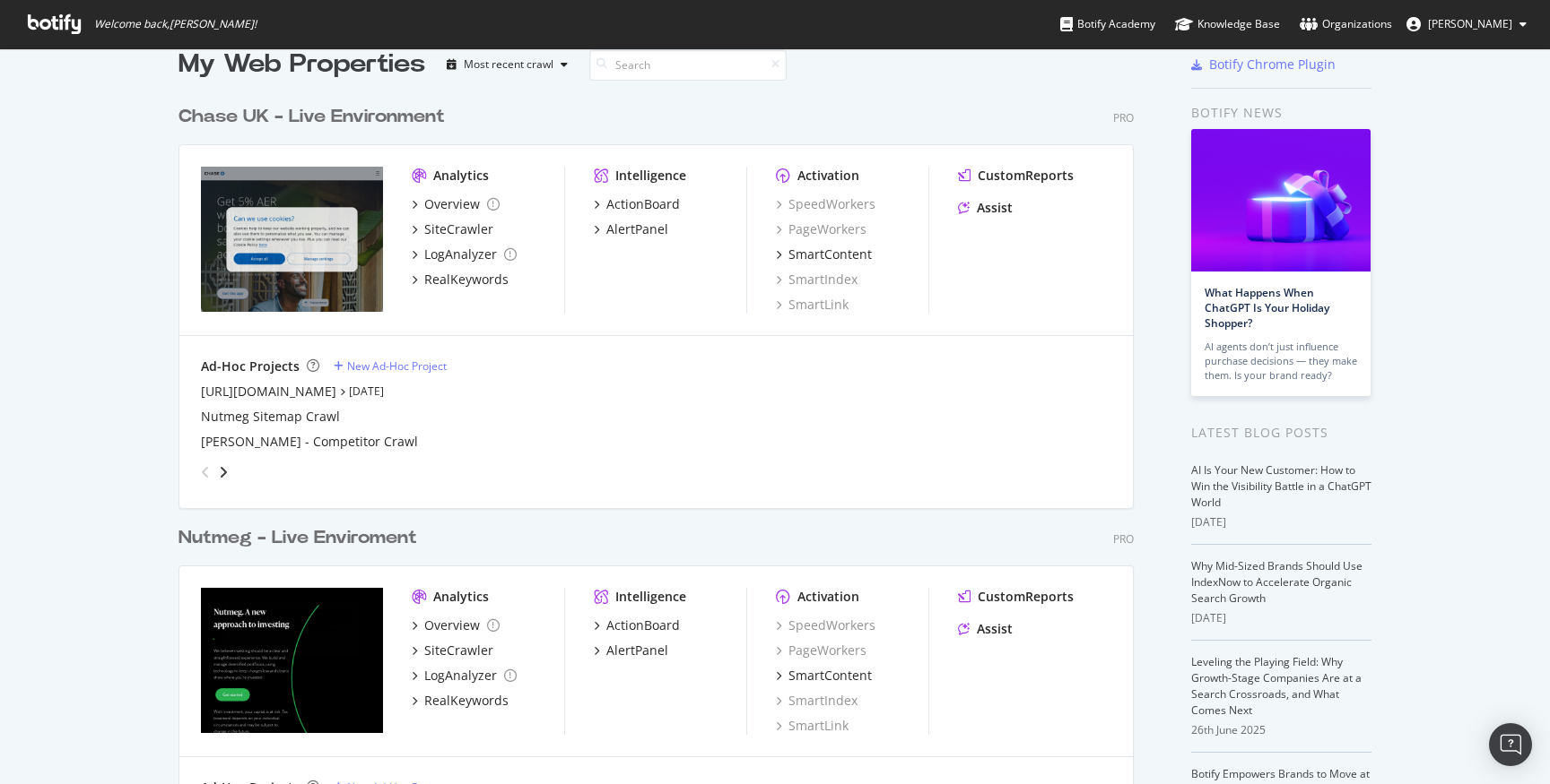
click at [1124, 538] on div "Pro" at bounding box center [1124, 539] width 21 height 15
click at [1391, 24] on div "Organizations" at bounding box center [1345, 24] width 92 height 18
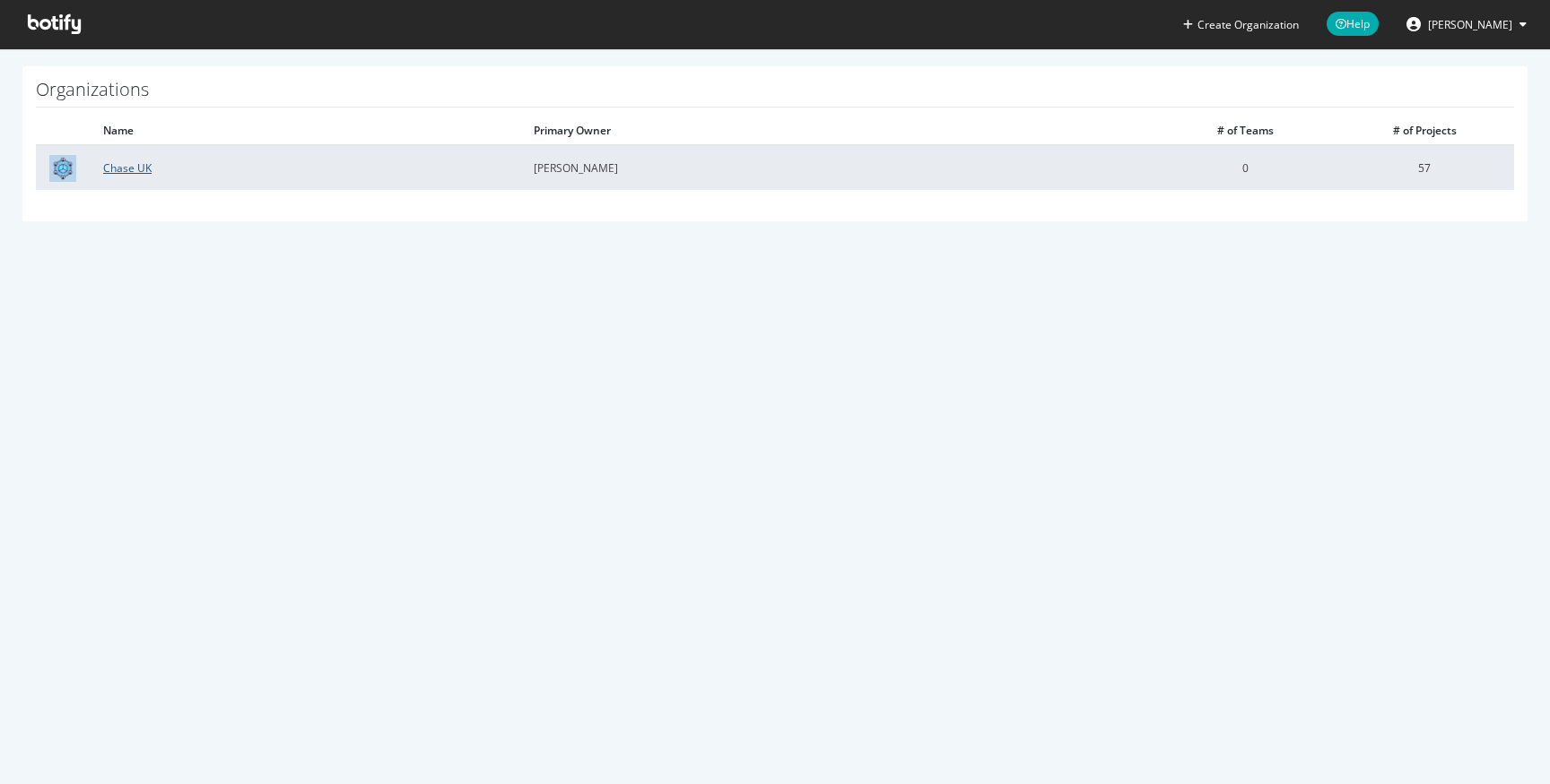
click at [133, 165] on link "Chase UK" at bounding box center [126, 168] width 48 height 15
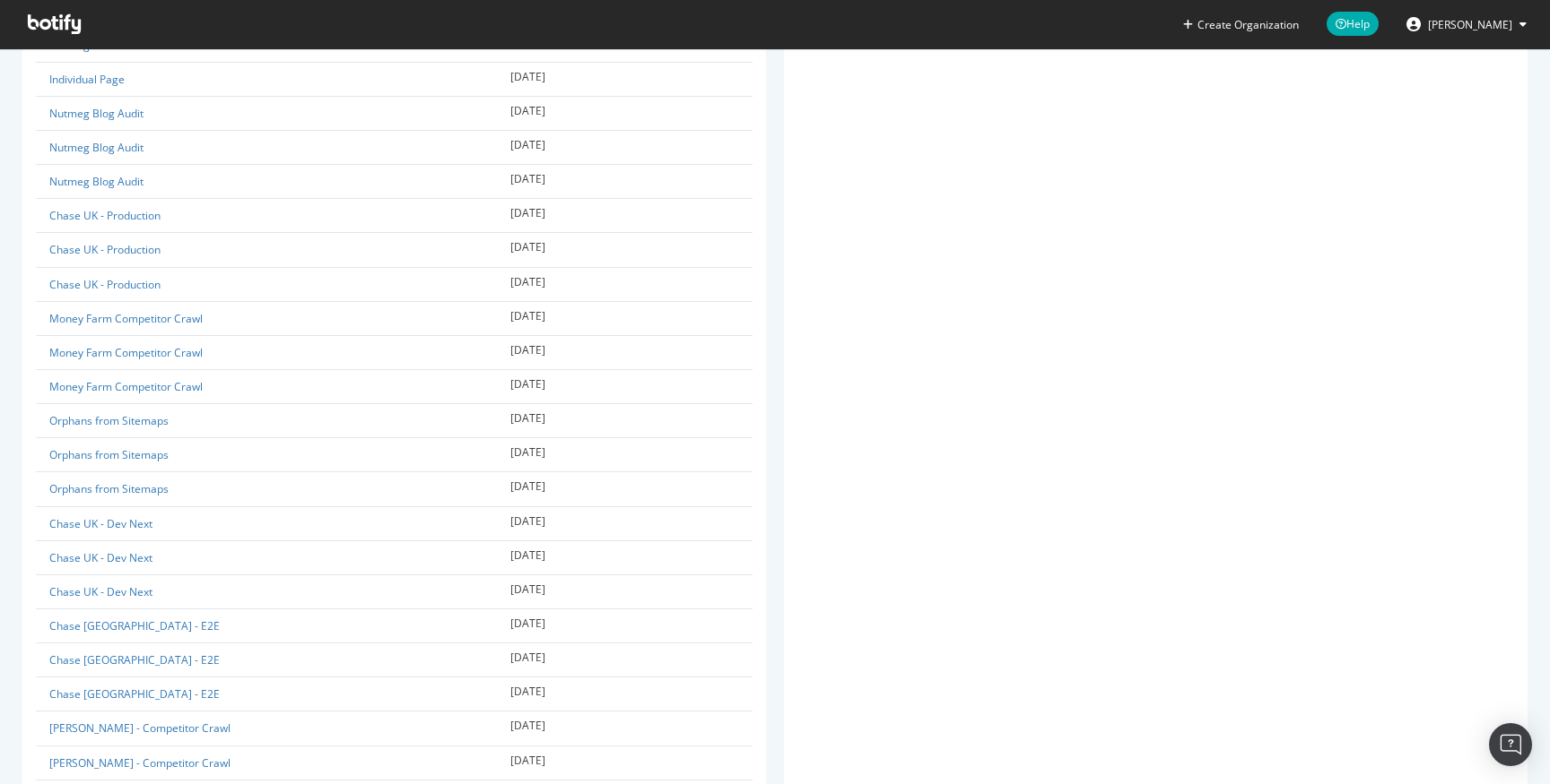
scroll to position [649, 0]
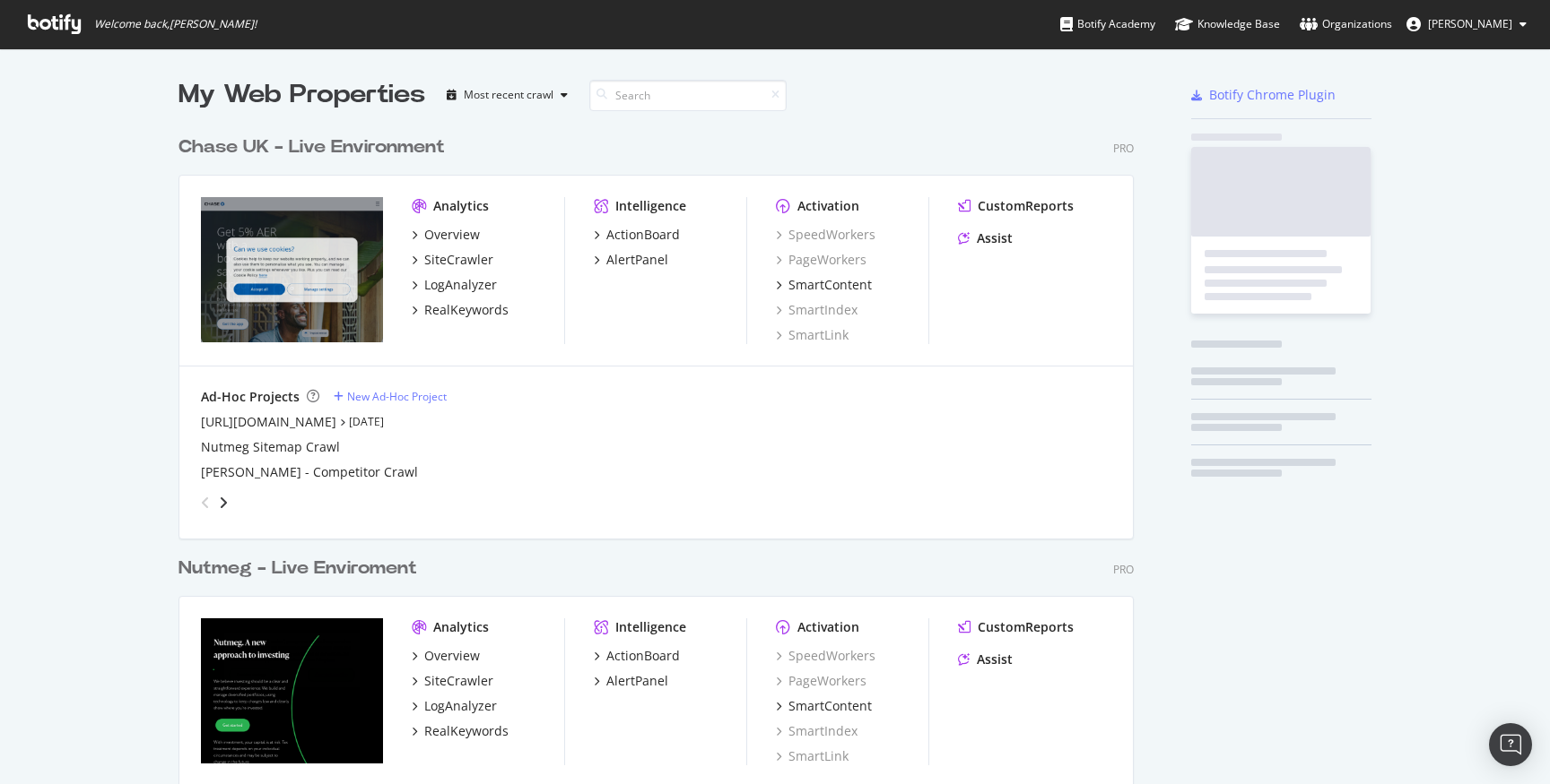
scroll to position [785, 969]
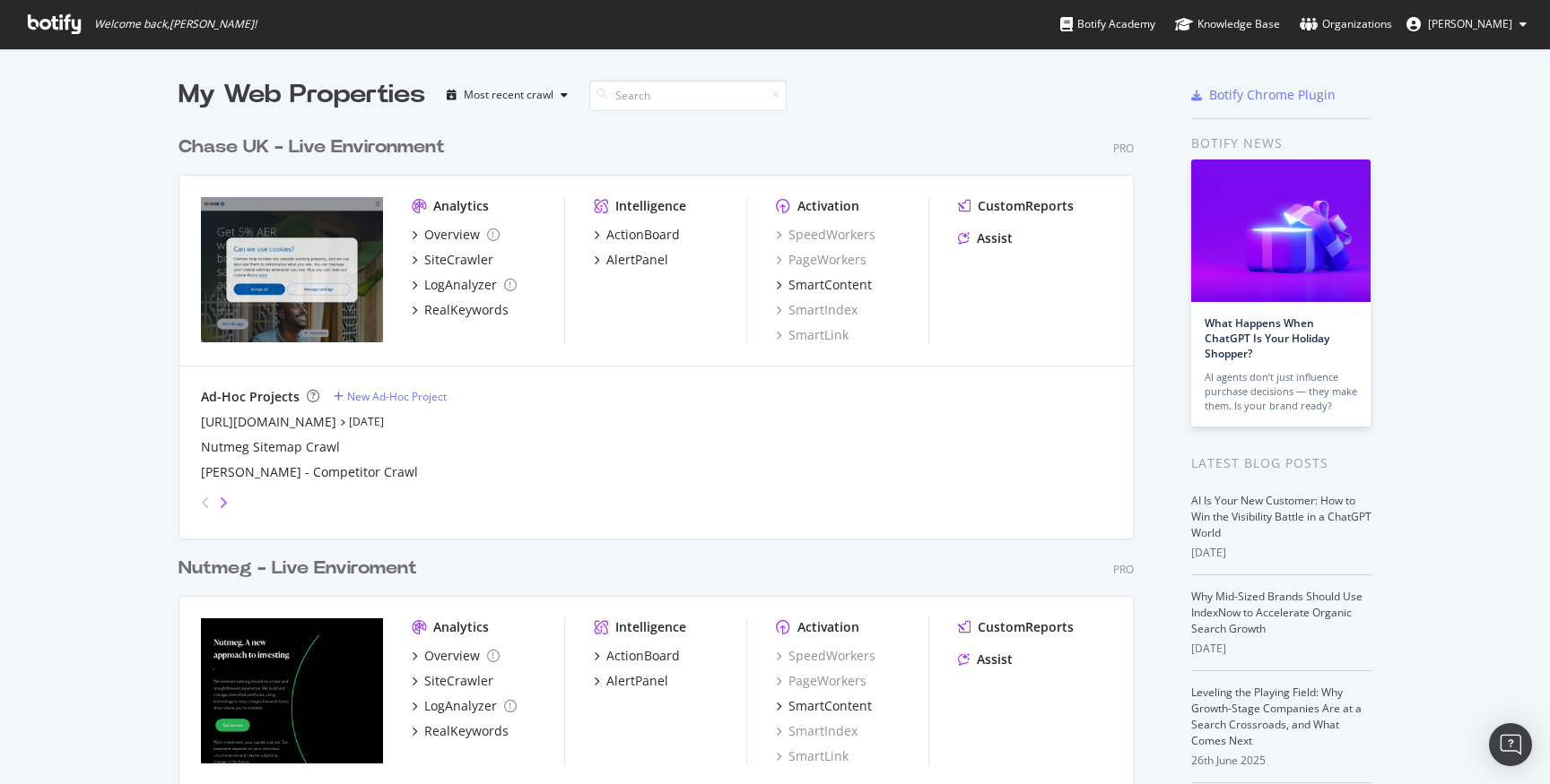
click at [228, 500] on div "grid" at bounding box center [651, 499] width 917 height 36
click at [223, 501] on icon "angle-right" at bounding box center [223, 502] width 9 height 14
click at [230, 499] on div "grid" at bounding box center [651, 499] width 917 height 36
click at [224, 499] on icon "angle-right" at bounding box center [223, 502] width 9 height 14
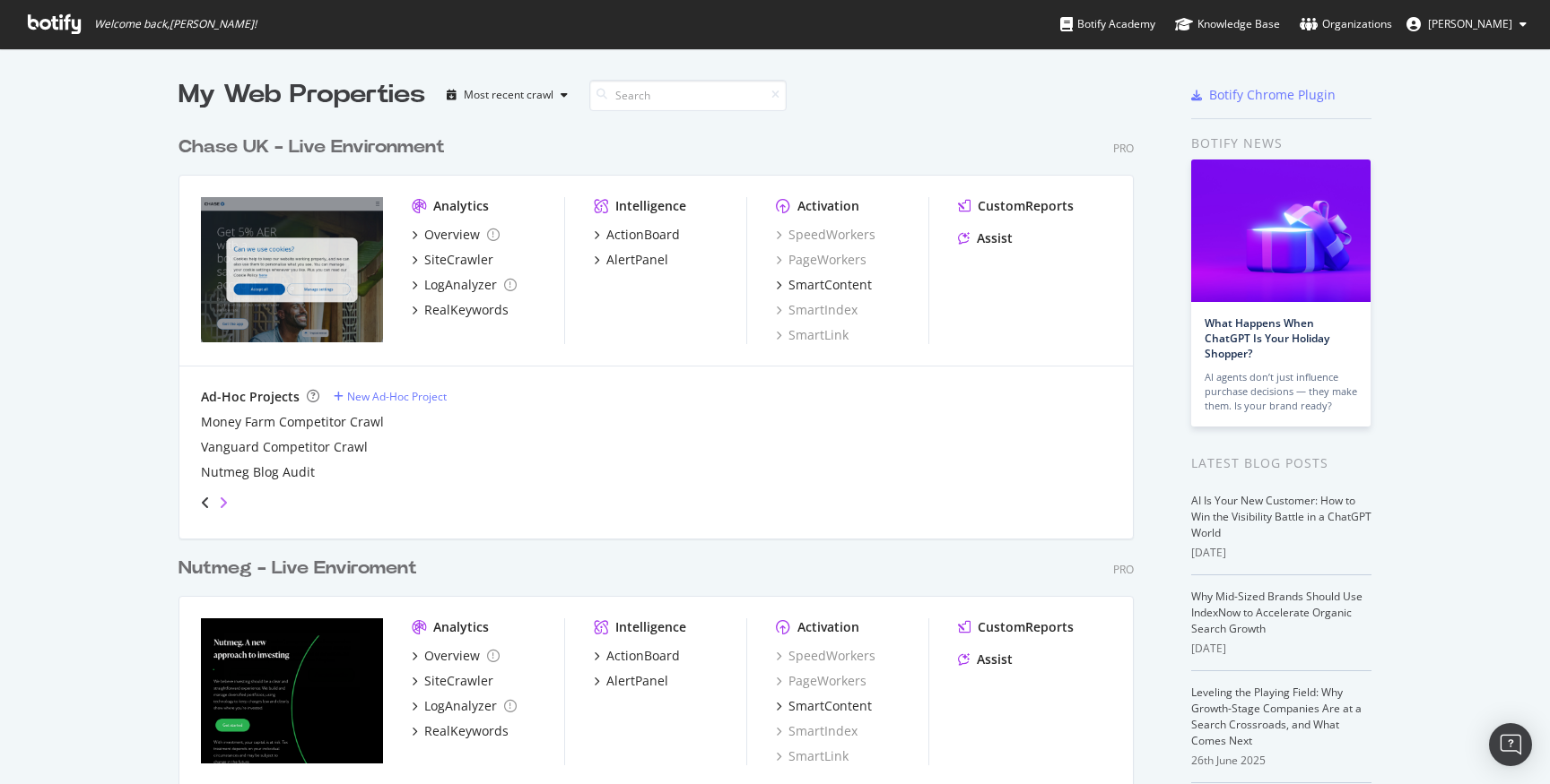
click at [225, 499] on icon "angle-right" at bounding box center [223, 502] width 9 height 14
click at [201, 503] on icon "angle-left" at bounding box center [206, 502] width 9 height 14
click at [212, 502] on div "angle-left" at bounding box center [205, 502] width 24 height 28
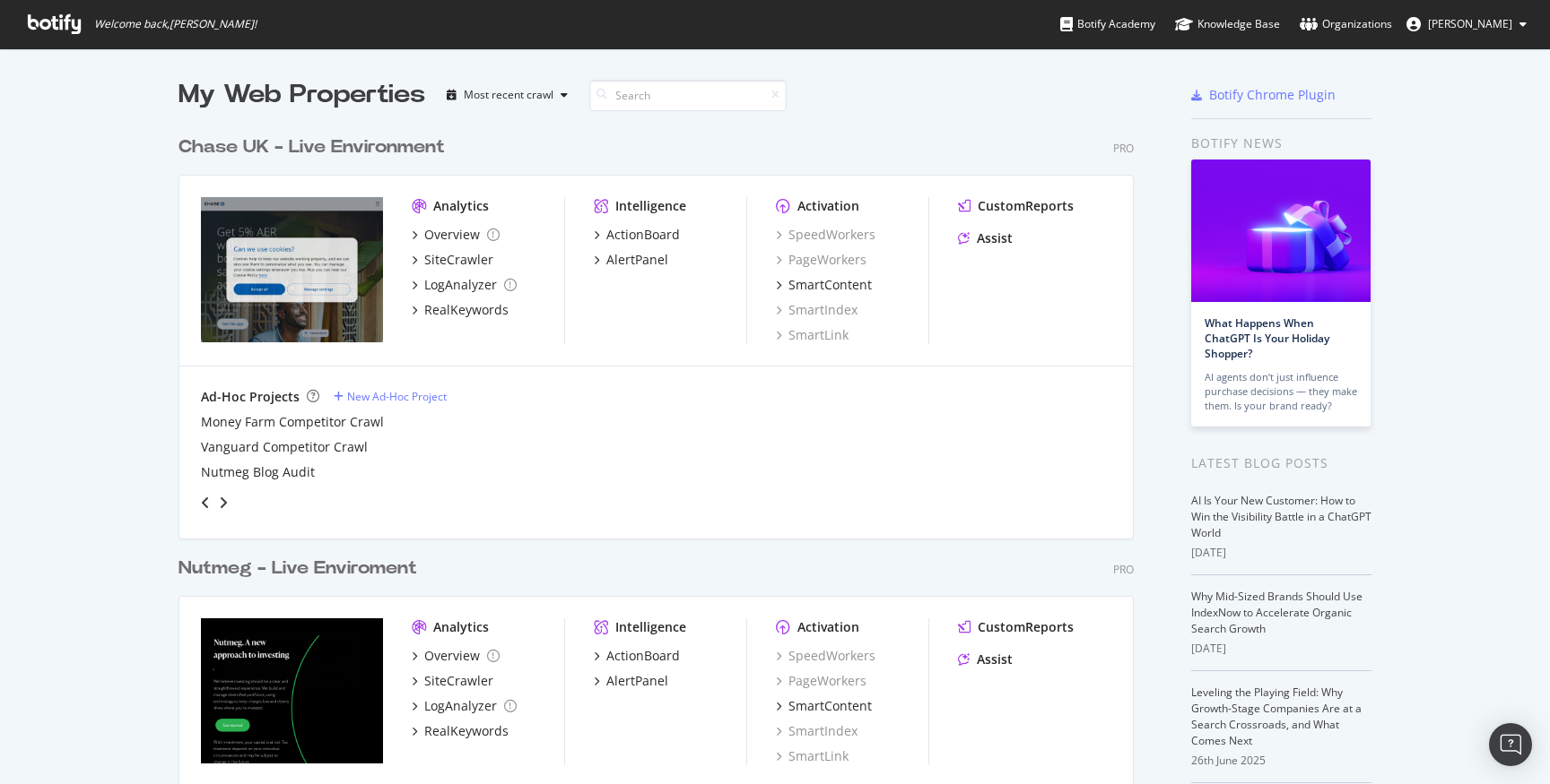
click at [212, 502] on div "angle-left" at bounding box center [205, 502] width 24 height 28
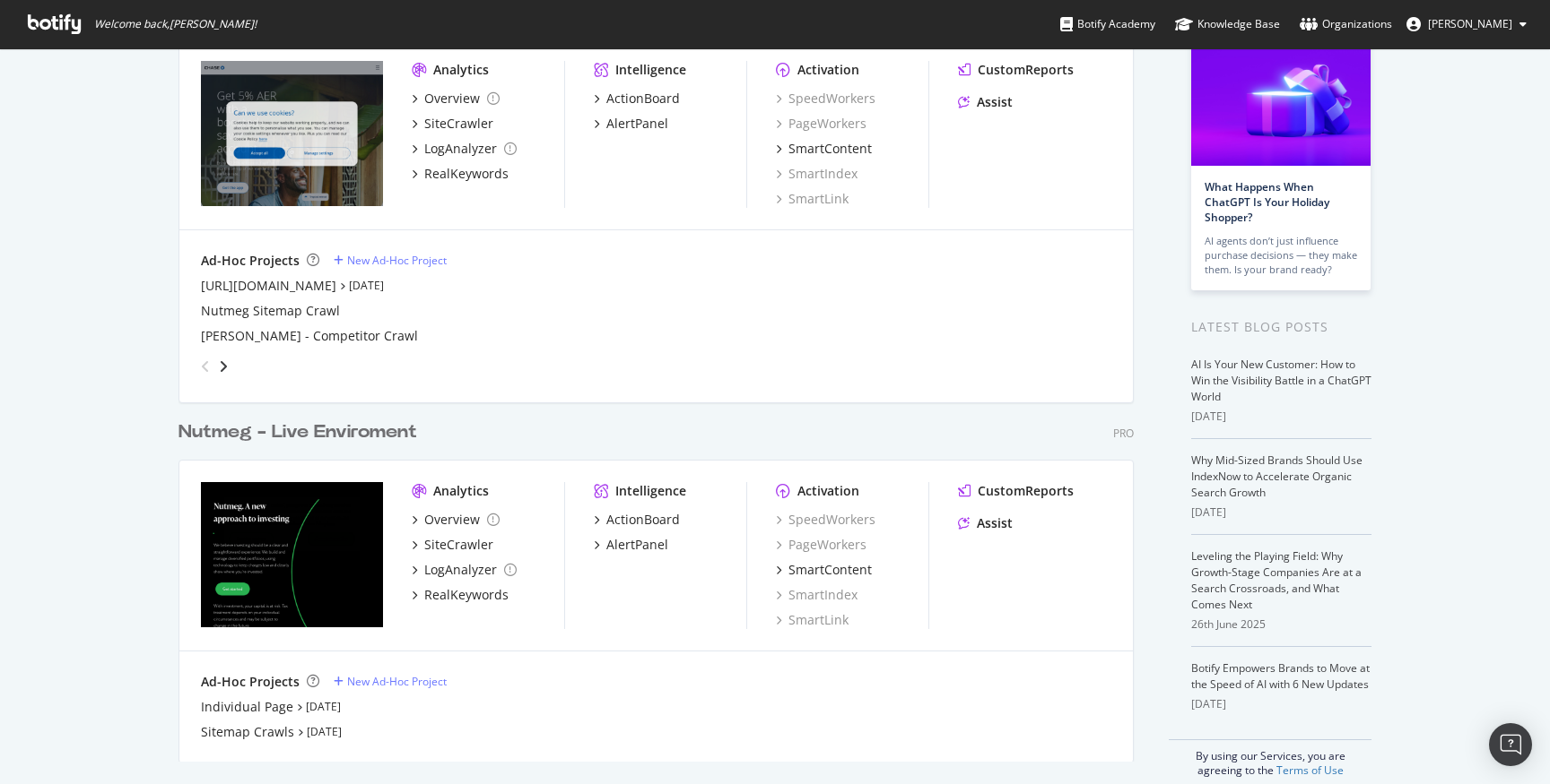
scroll to position [158, 0]
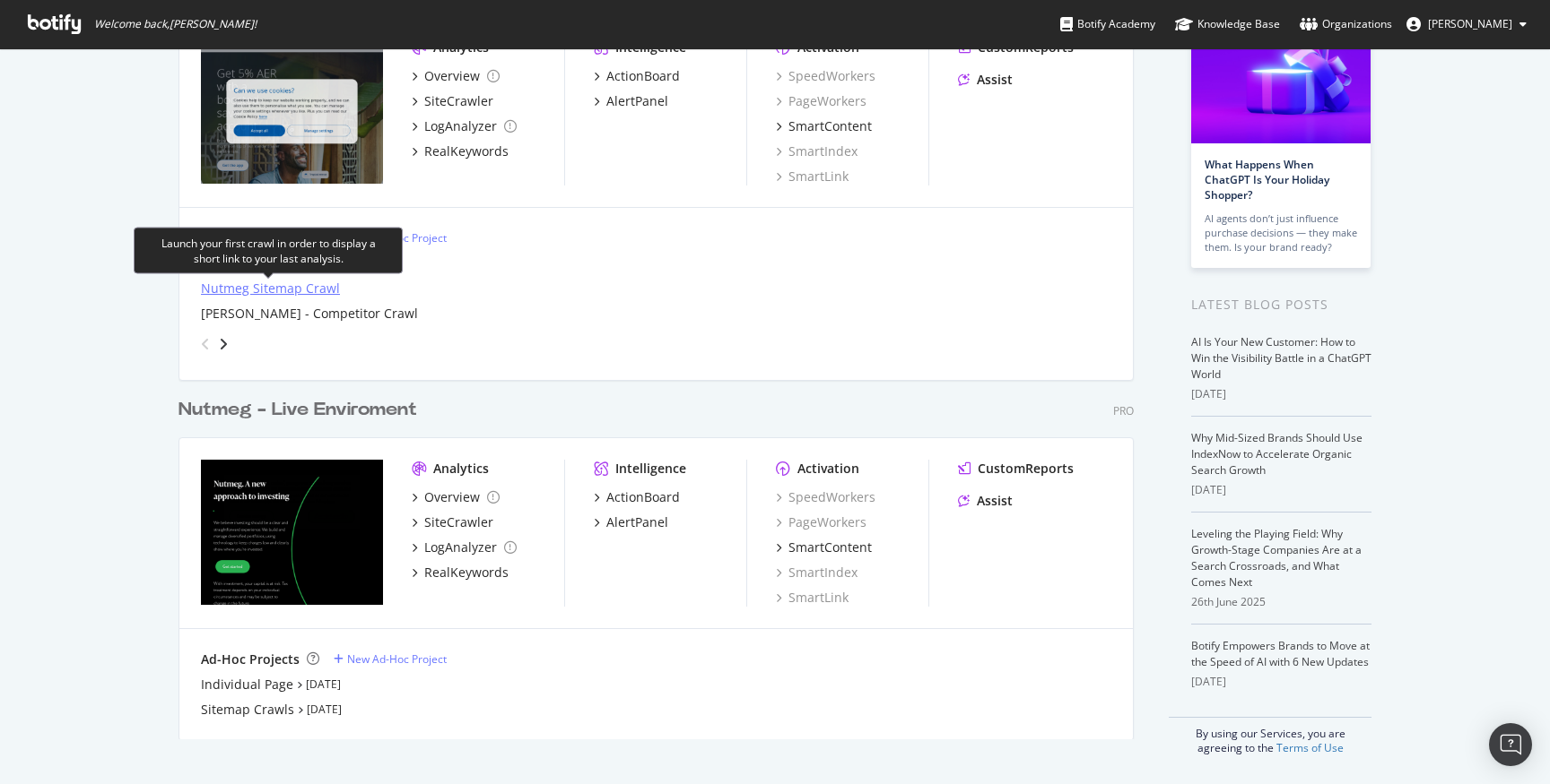
click at [284, 288] on div "Nutmeg Sitemap Crawl" at bounding box center [270, 288] width 139 height 18
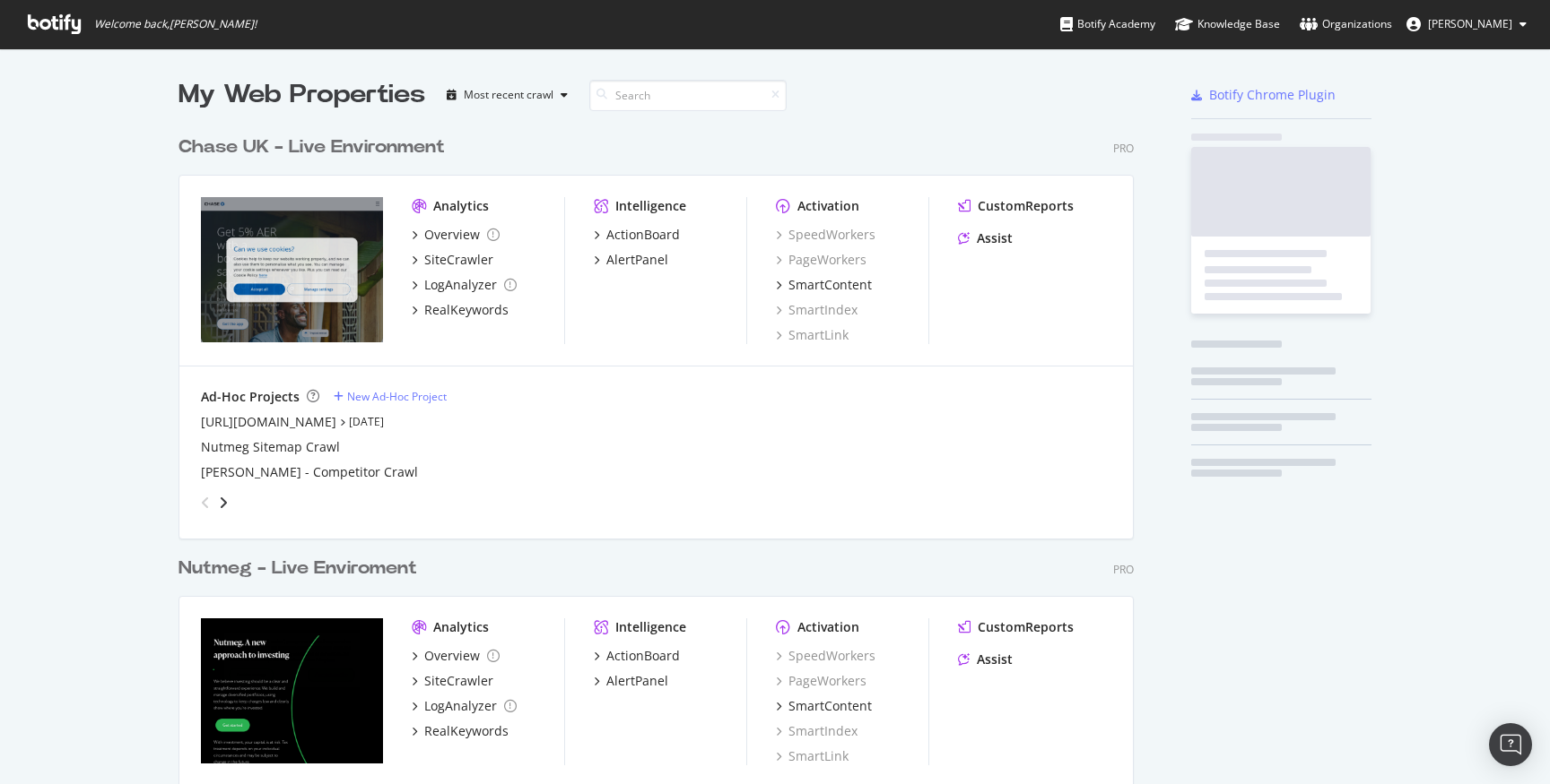
scroll to position [784, 1550]
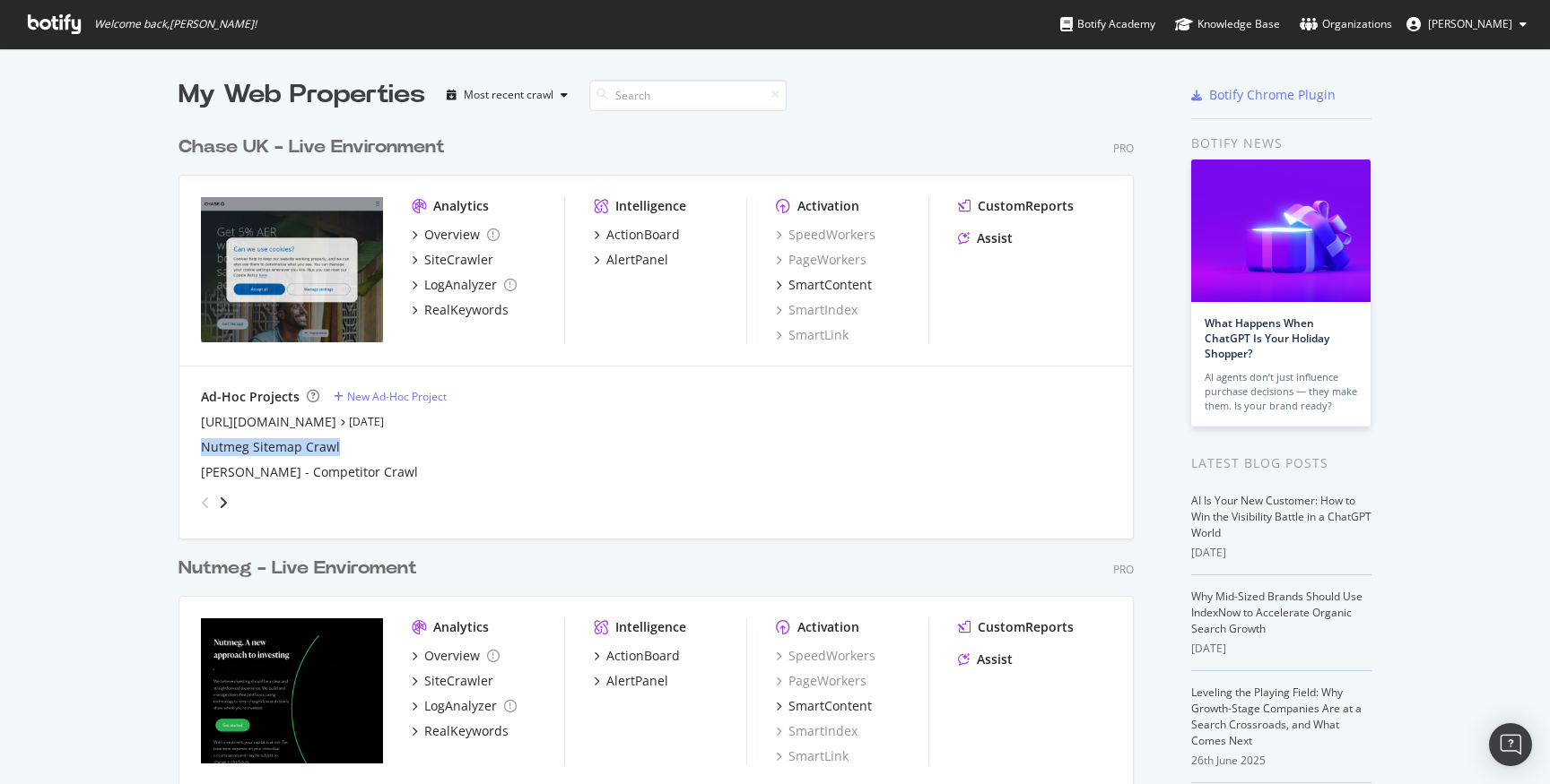
click at [242, 139] on div "Chase UK - Live Environment" at bounding box center [311, 148] width 267 height 26
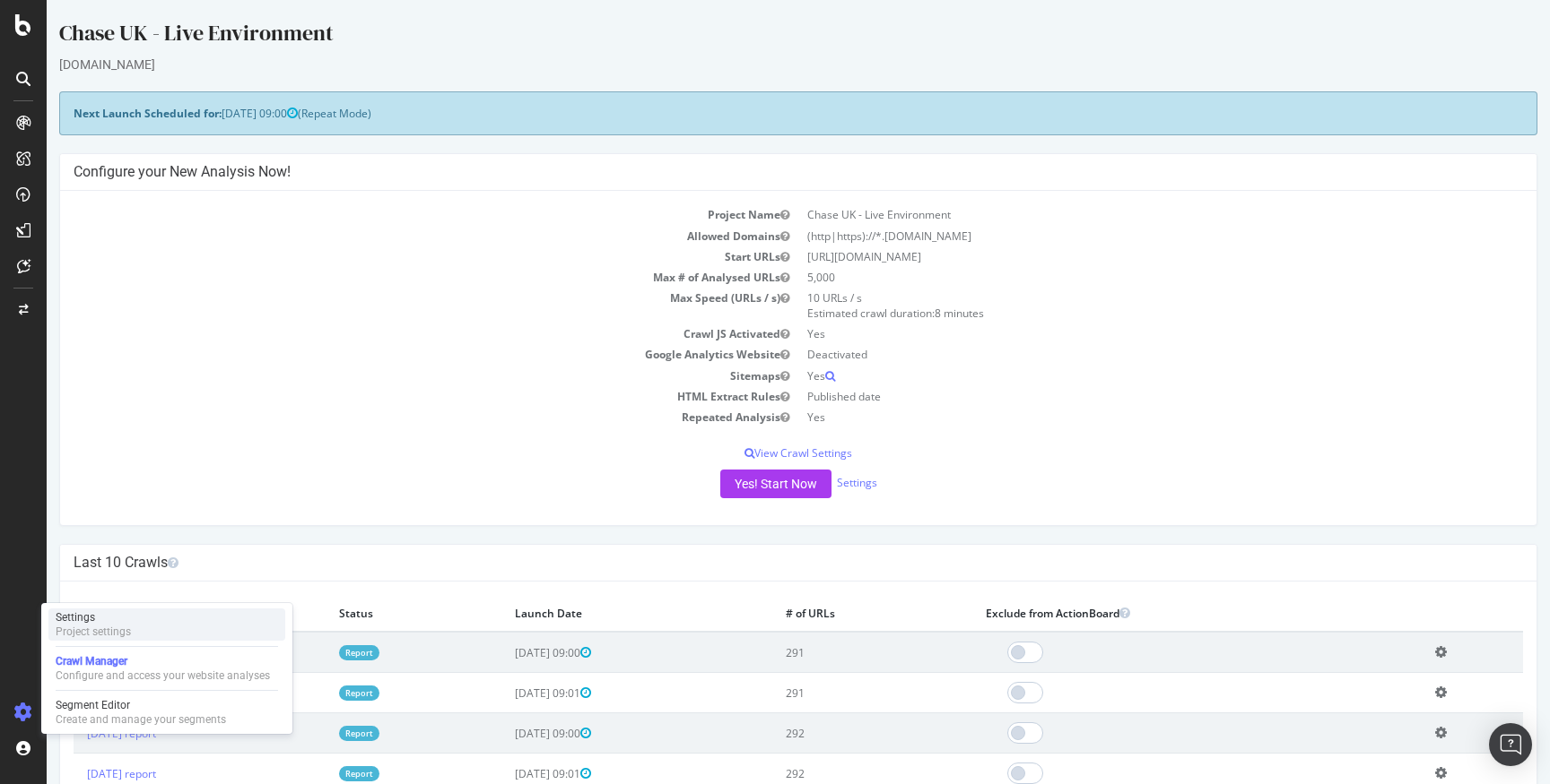
click at [122, 632] on div "Project settings" at bounding box center [93, 631] width 75 height 14
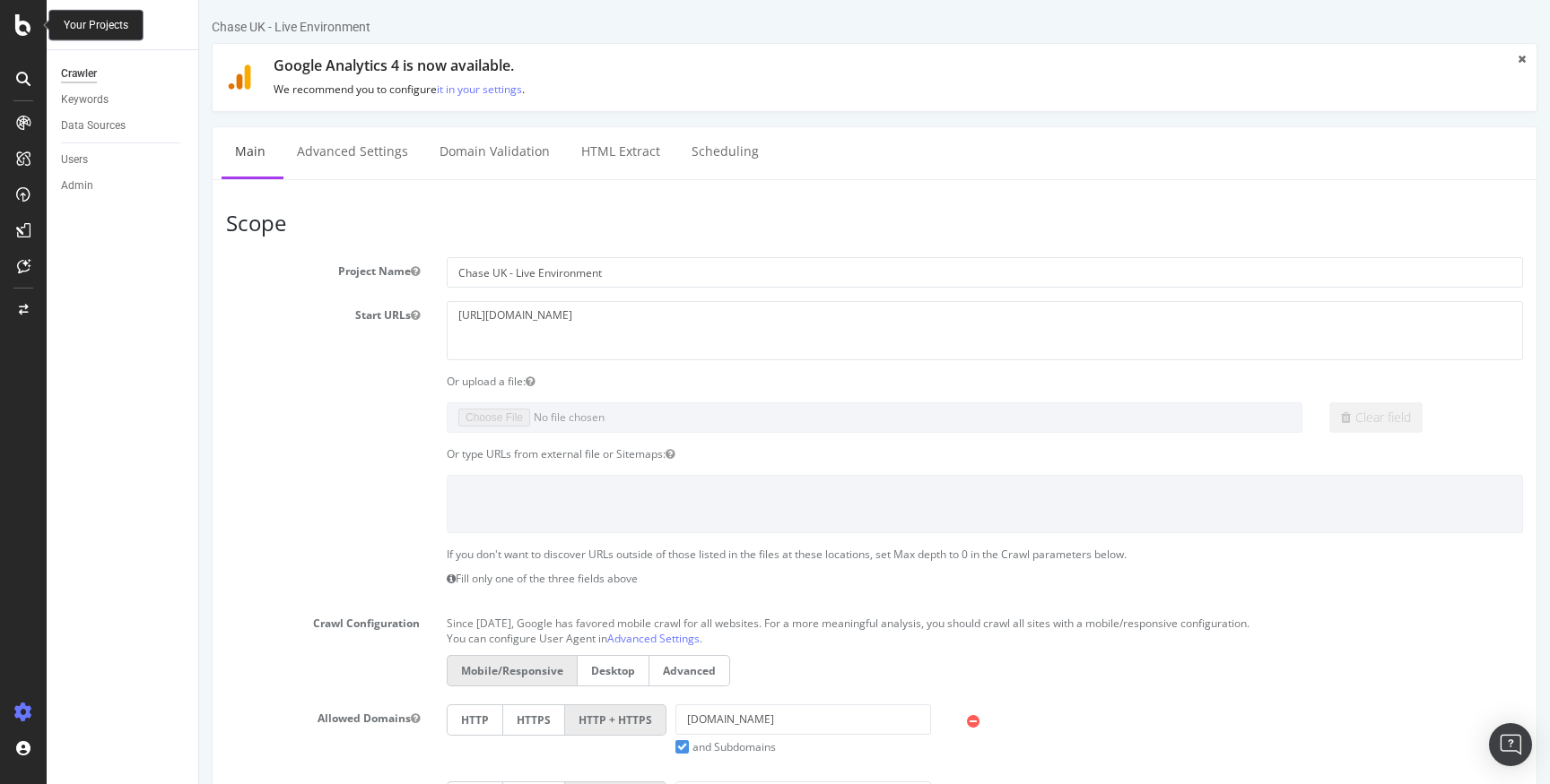
click at [17, 24] on icon at bounding box center [23, 24] width 16 height 22
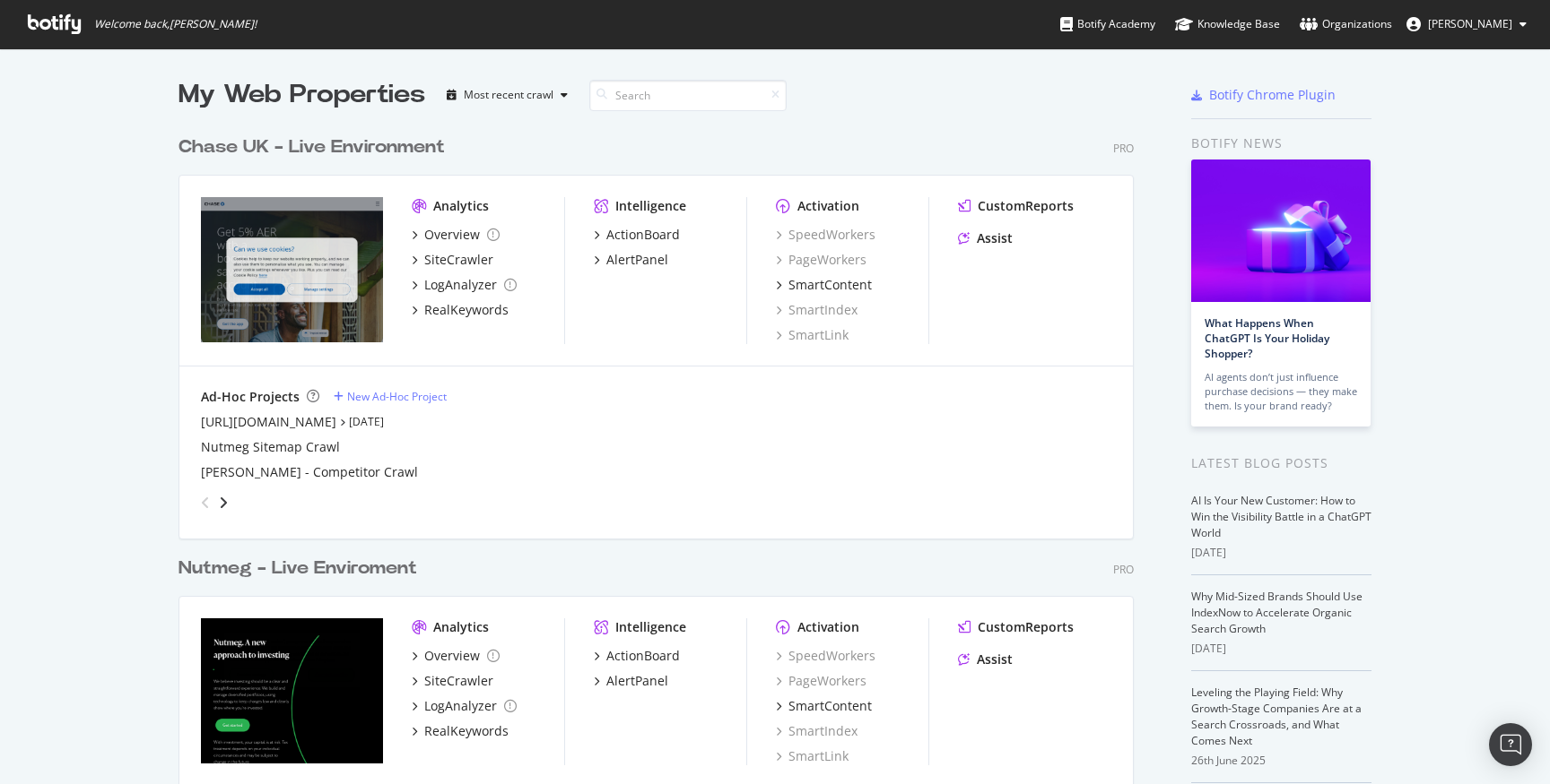
scroll to position [132, 0]
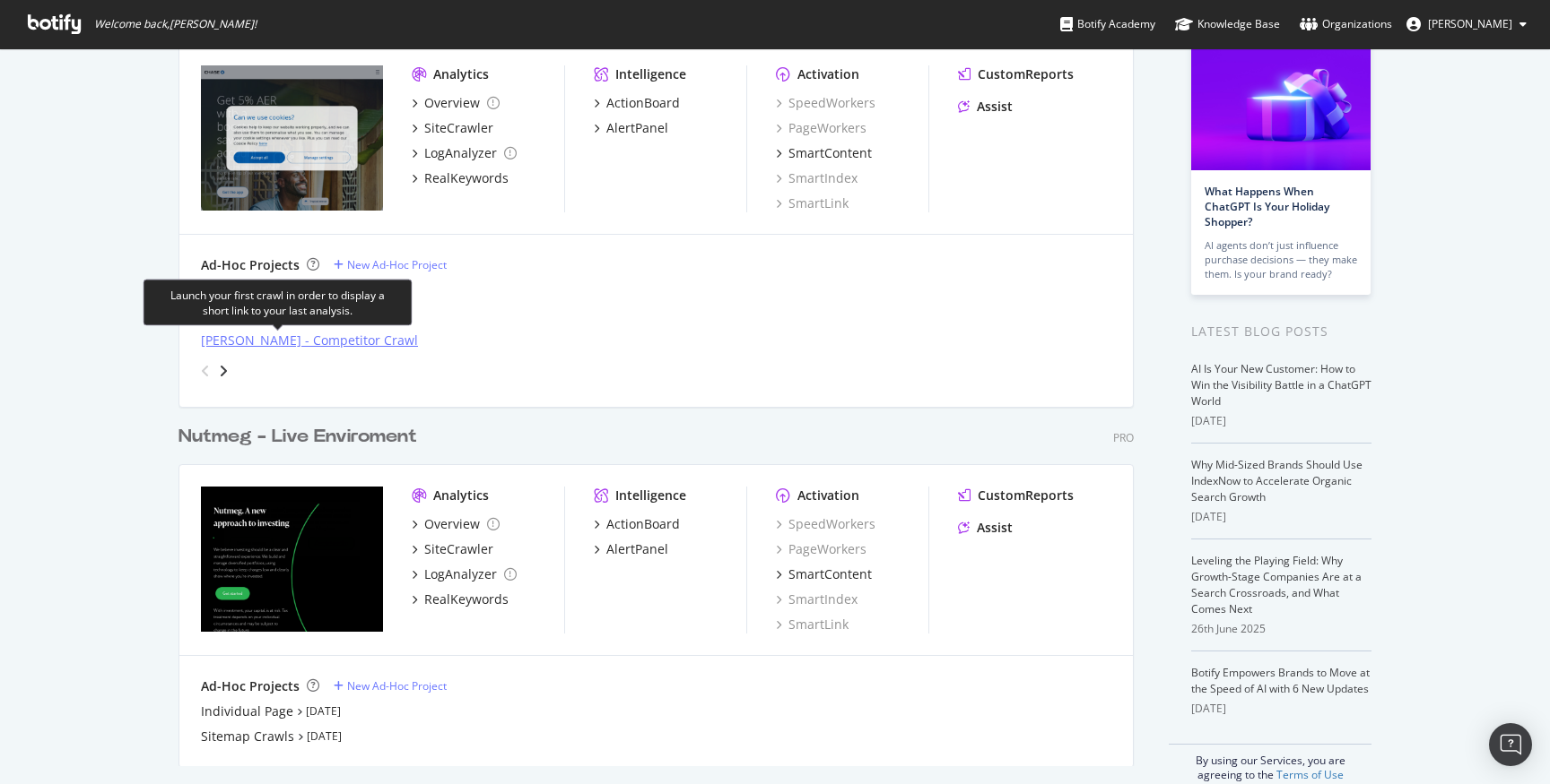
click at [315, 335] on div "[PERSON_NAME] - Competitor Crawl" at bounding box center [309, 340] width 217 height 18
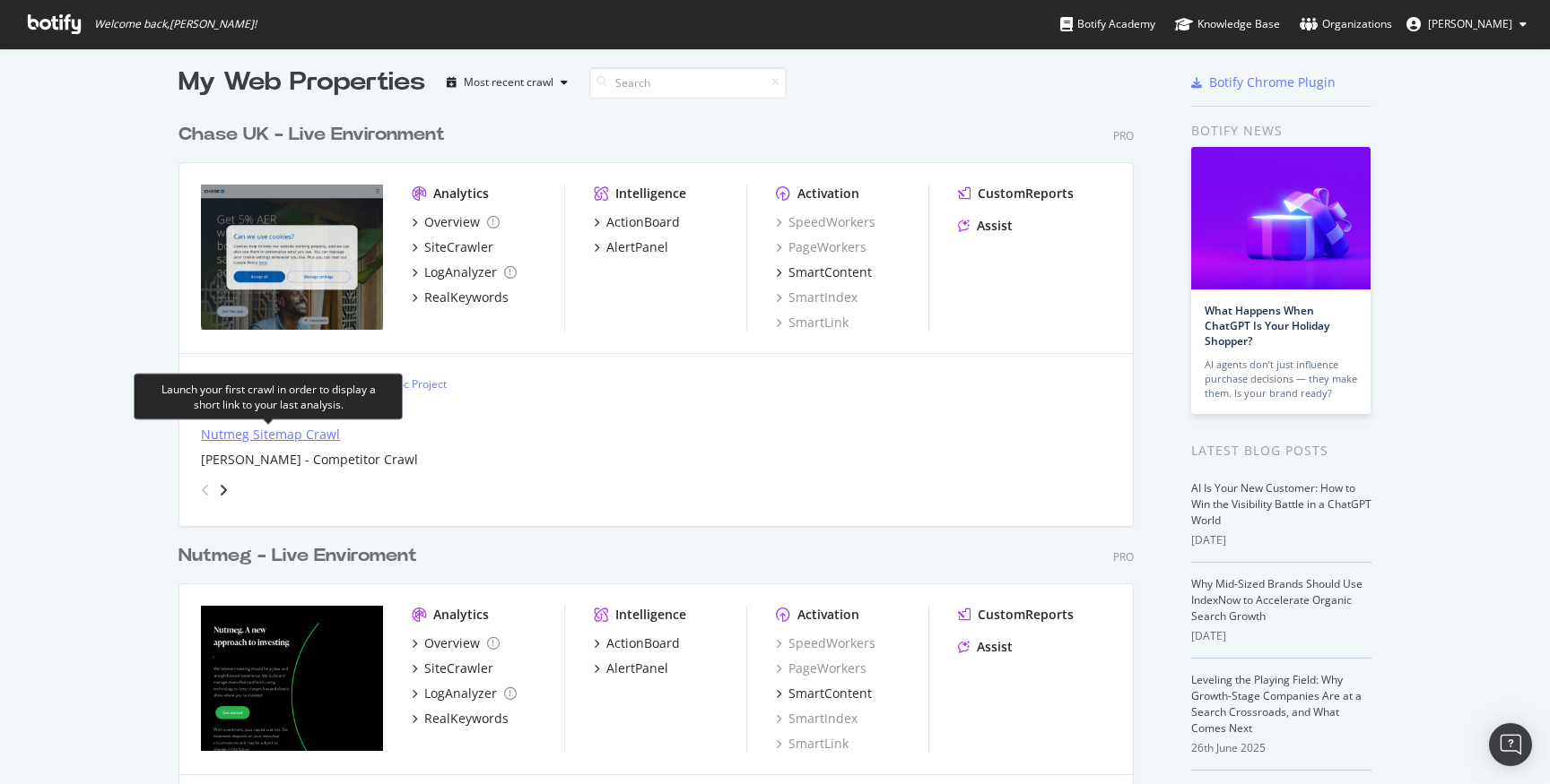
scroll to position [158, 0]
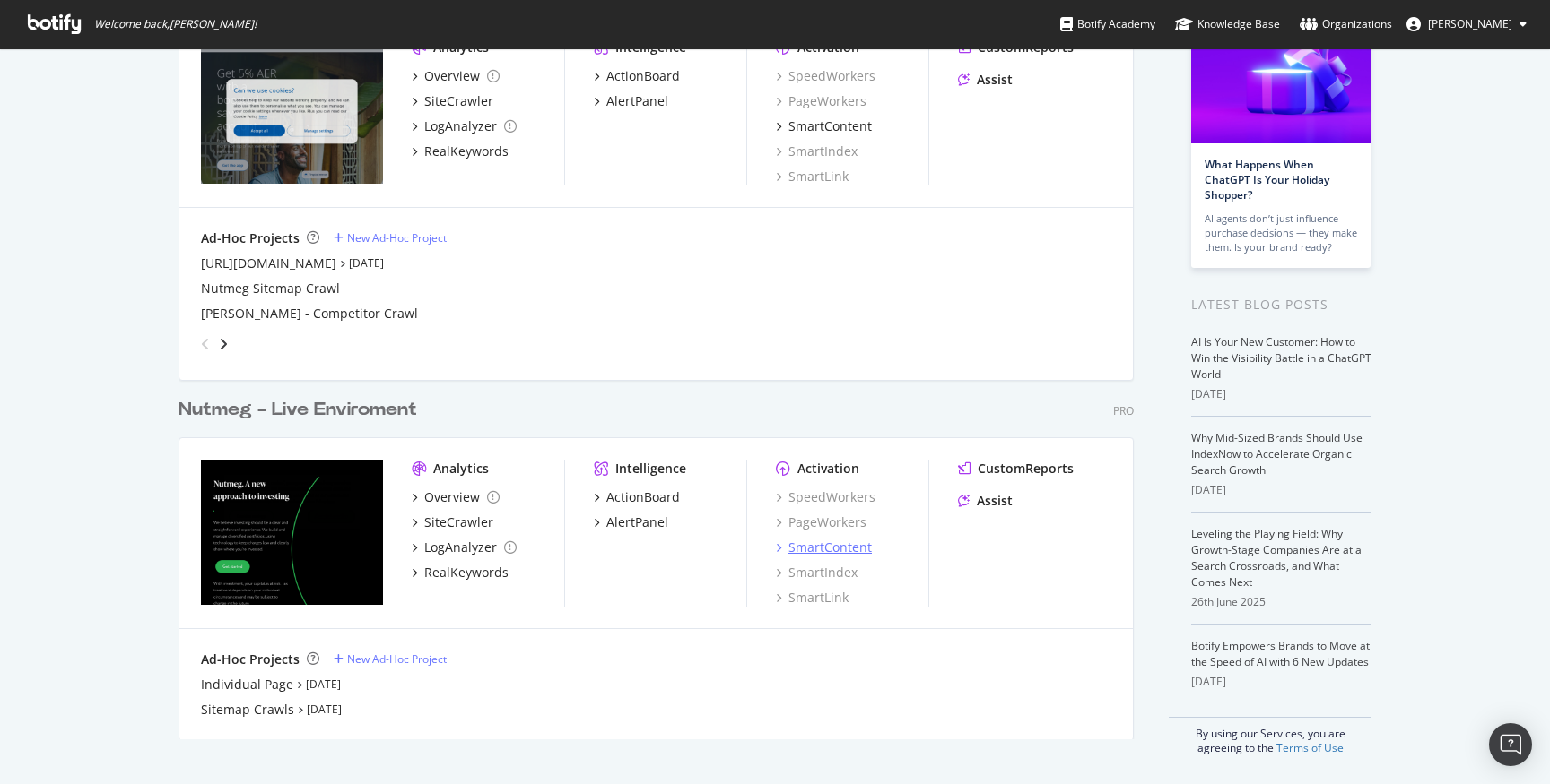
click at [820, 555] on div "SmartContent" at bounding box center [830, 547] width 83 height 18
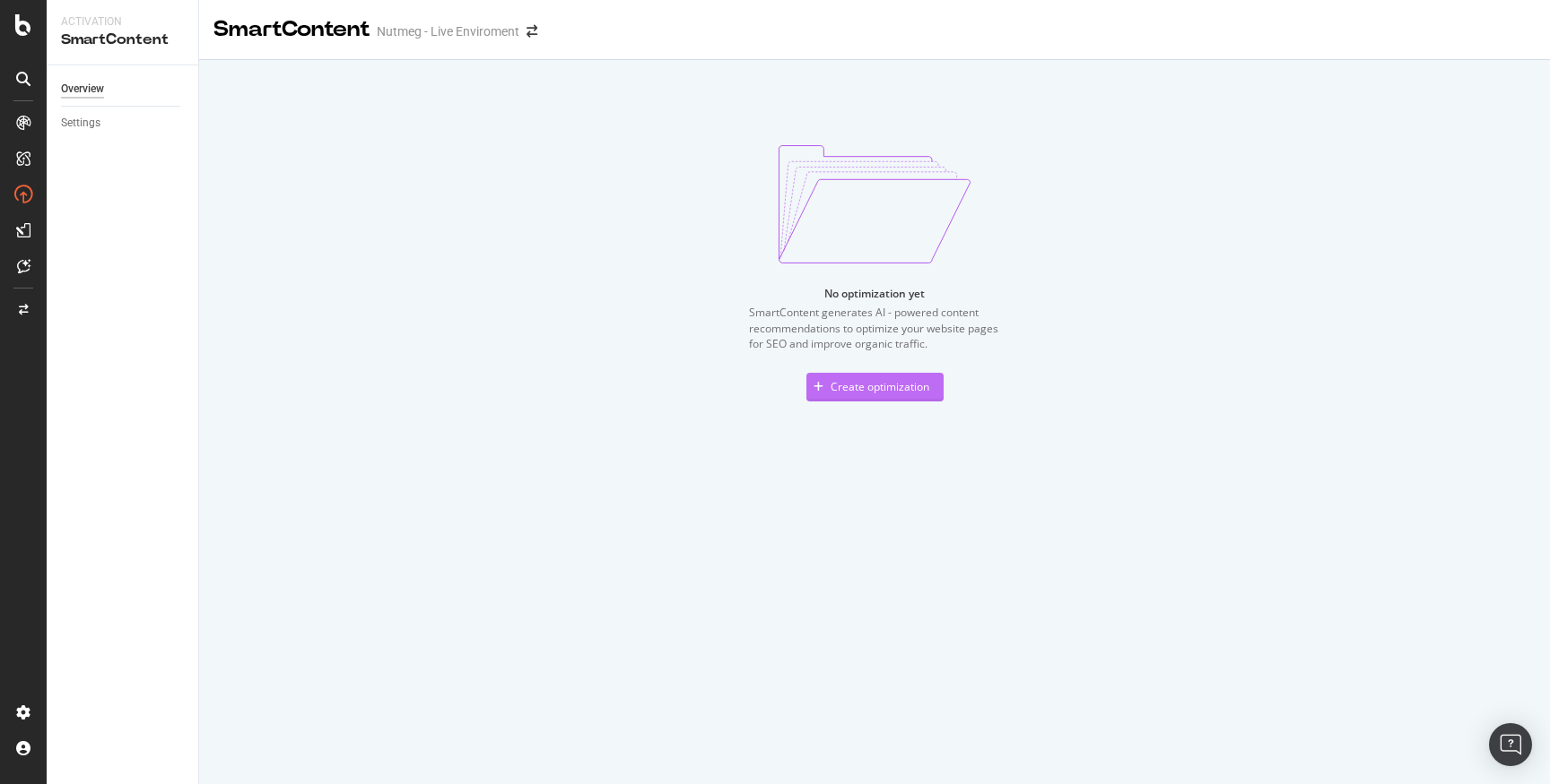
click at [866, 397] on div "Create optimization" at bounding box center [867, 387] width 123 height 27
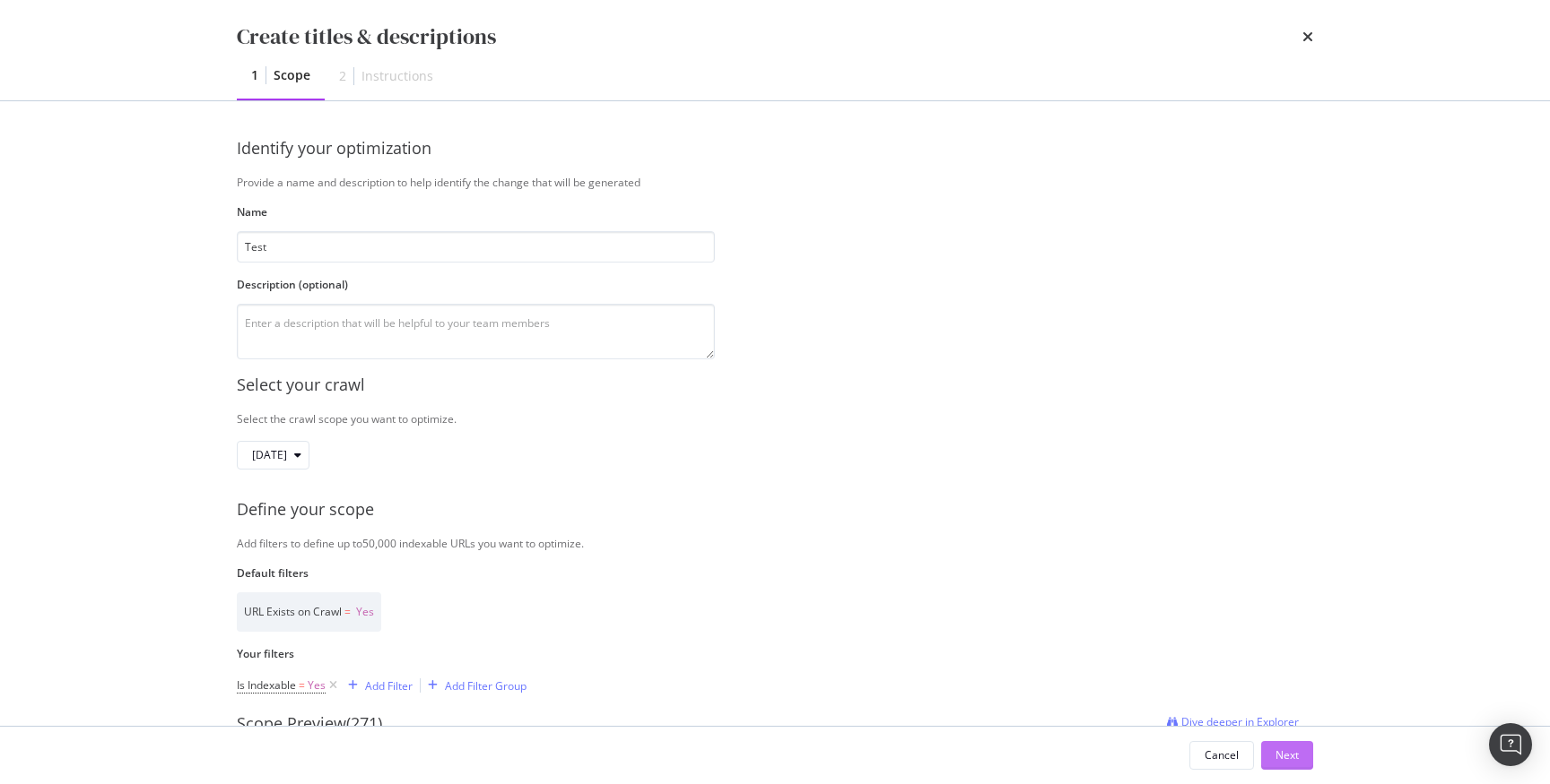
type input "Test"
click at [1298, 751] on button "Next" at bounding box center [1286, 756] width 52 height 28
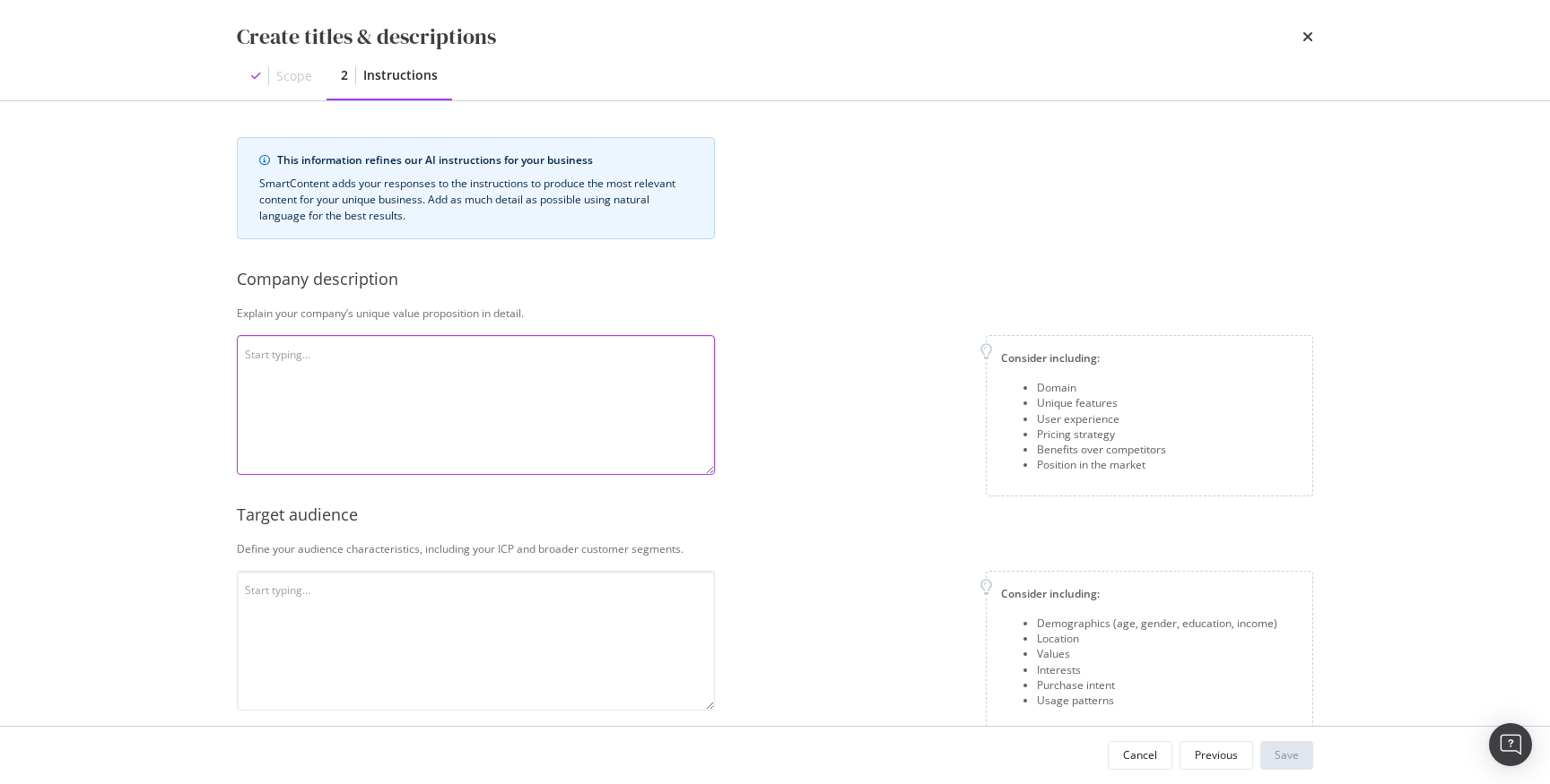
click at [470, 381] on textarea "modal" at bounding box center [475, 405] width 478 height 139
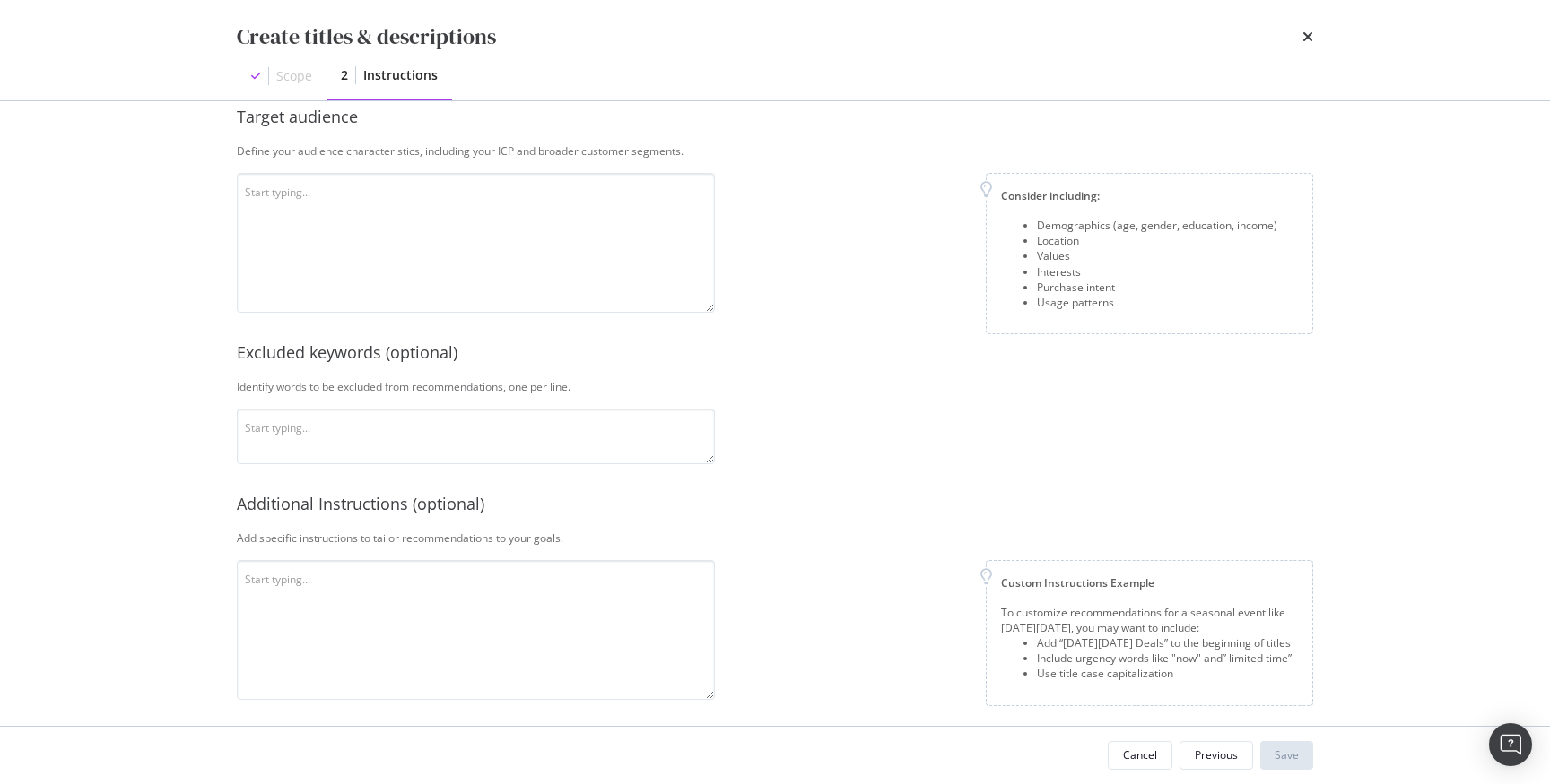
scroll to position [218, 0]
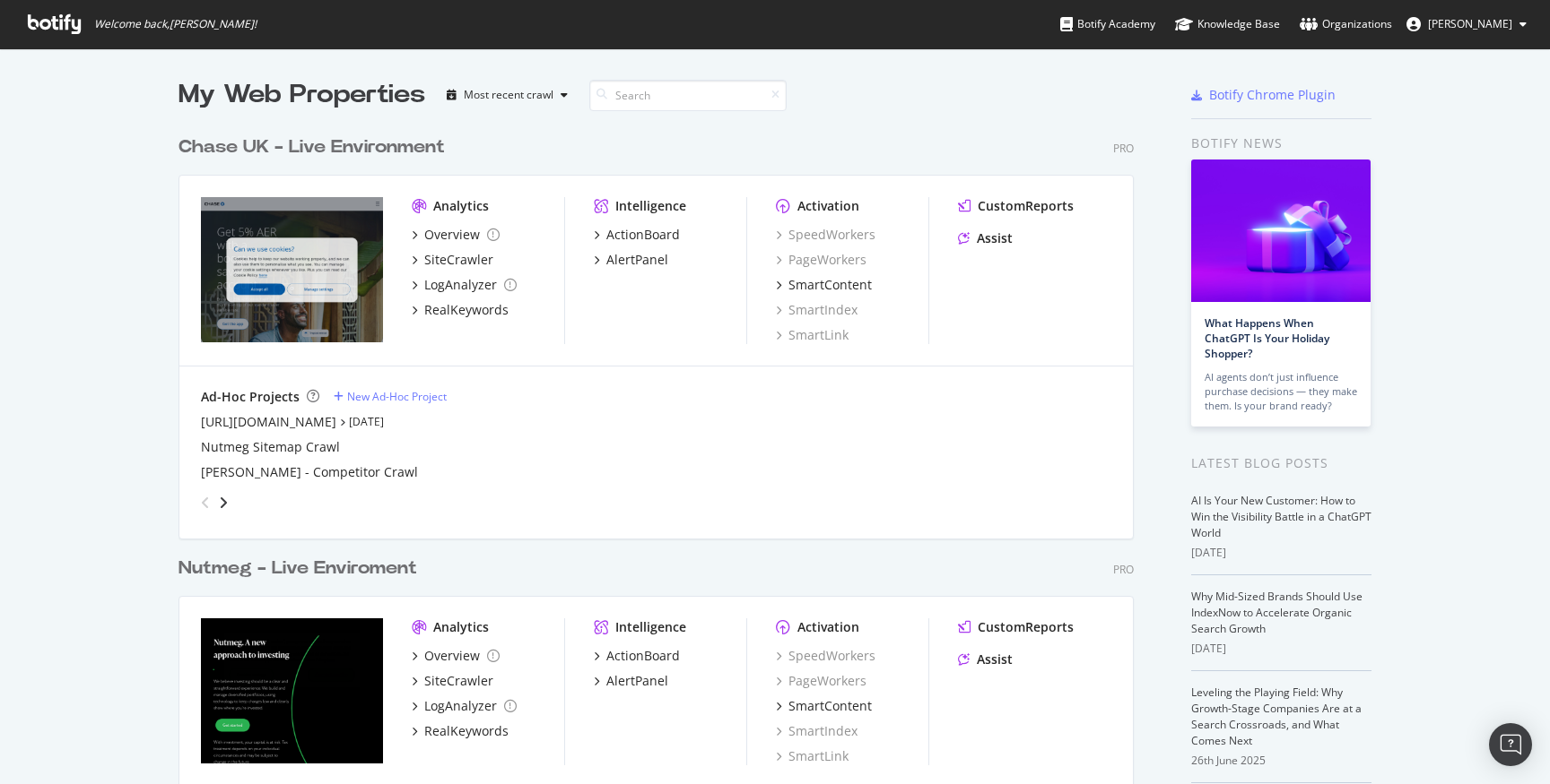
scroll to position [158, 0]
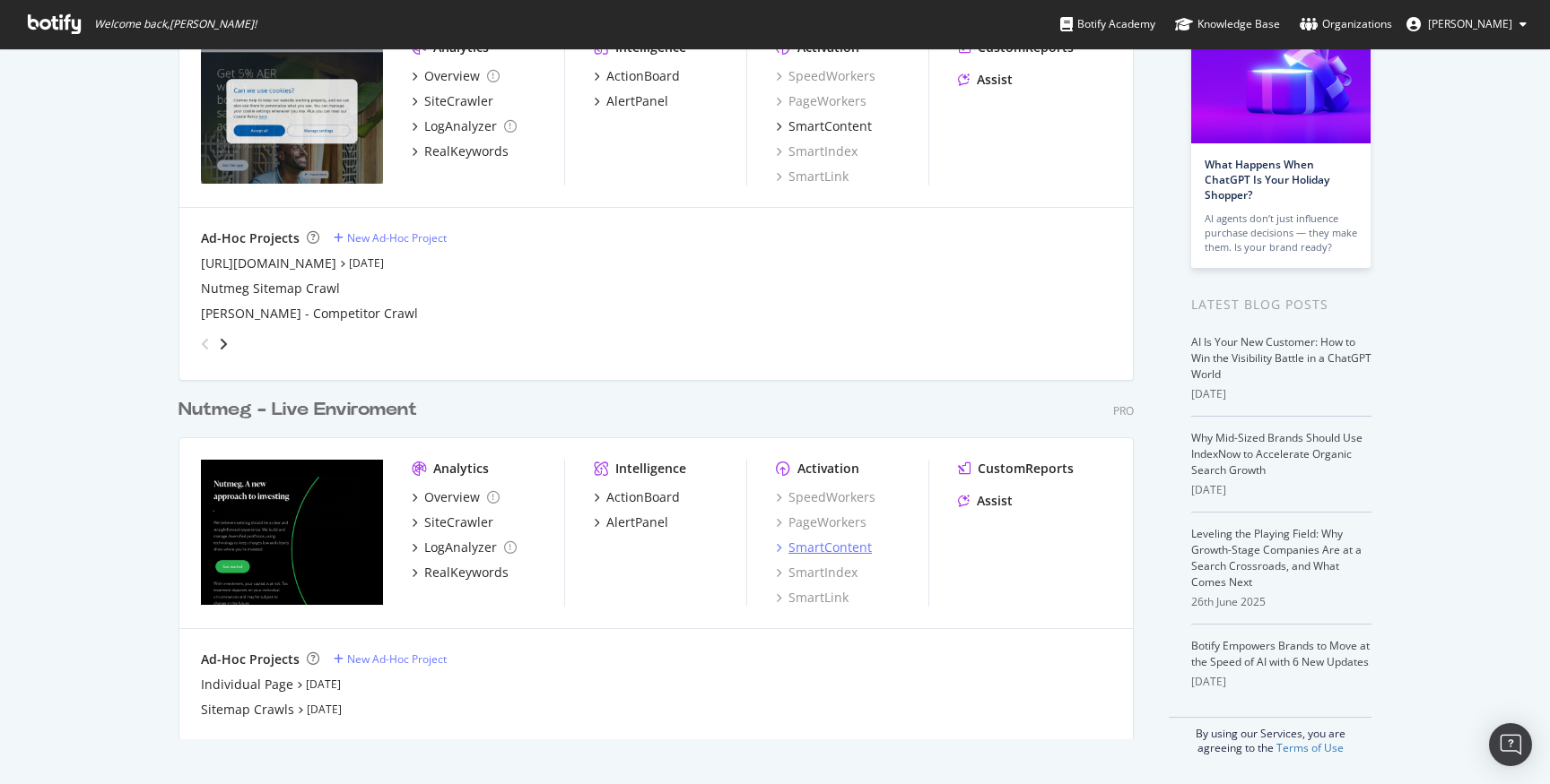
click at [822, 545] on div "SmartContent" at bounding box center [830, 547] width 83 height 18
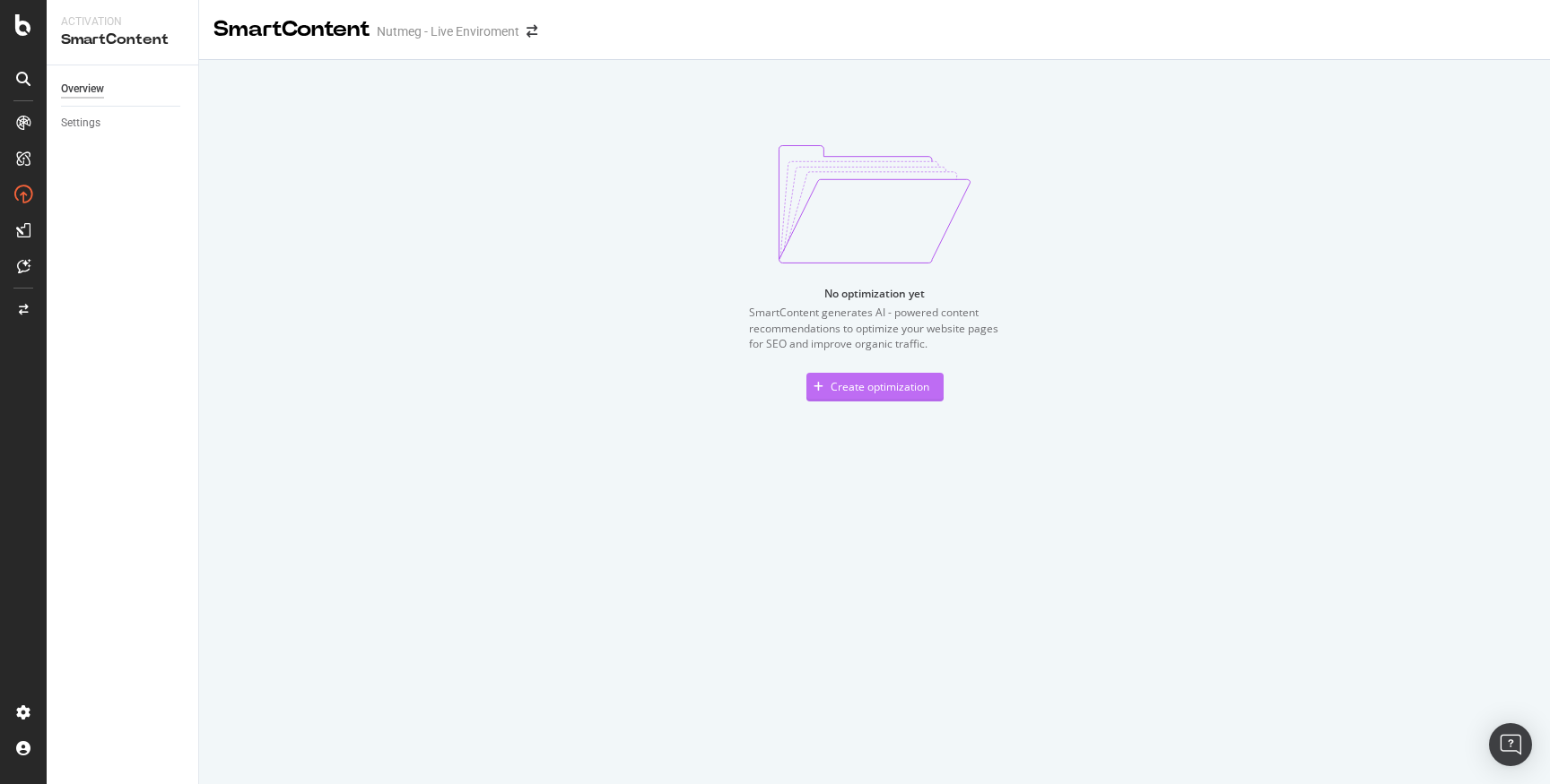
click at [888, 396] on div "Create optimization" at bounding box center [867, 387] width 123 height 27
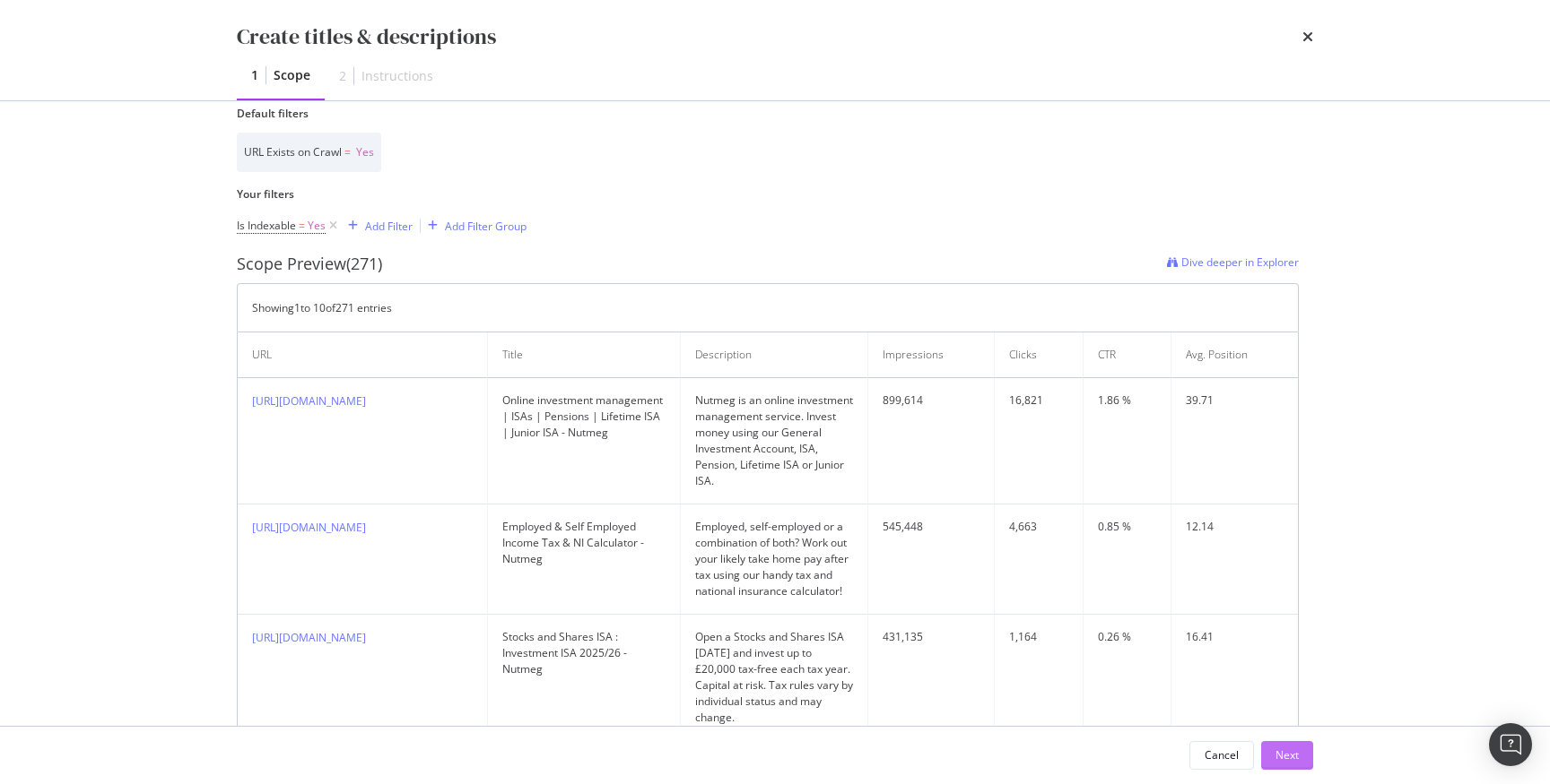
type input "Test"
click at [1288, 744] on div "Next" at bounding box center [1287, 756] width 24 height 27
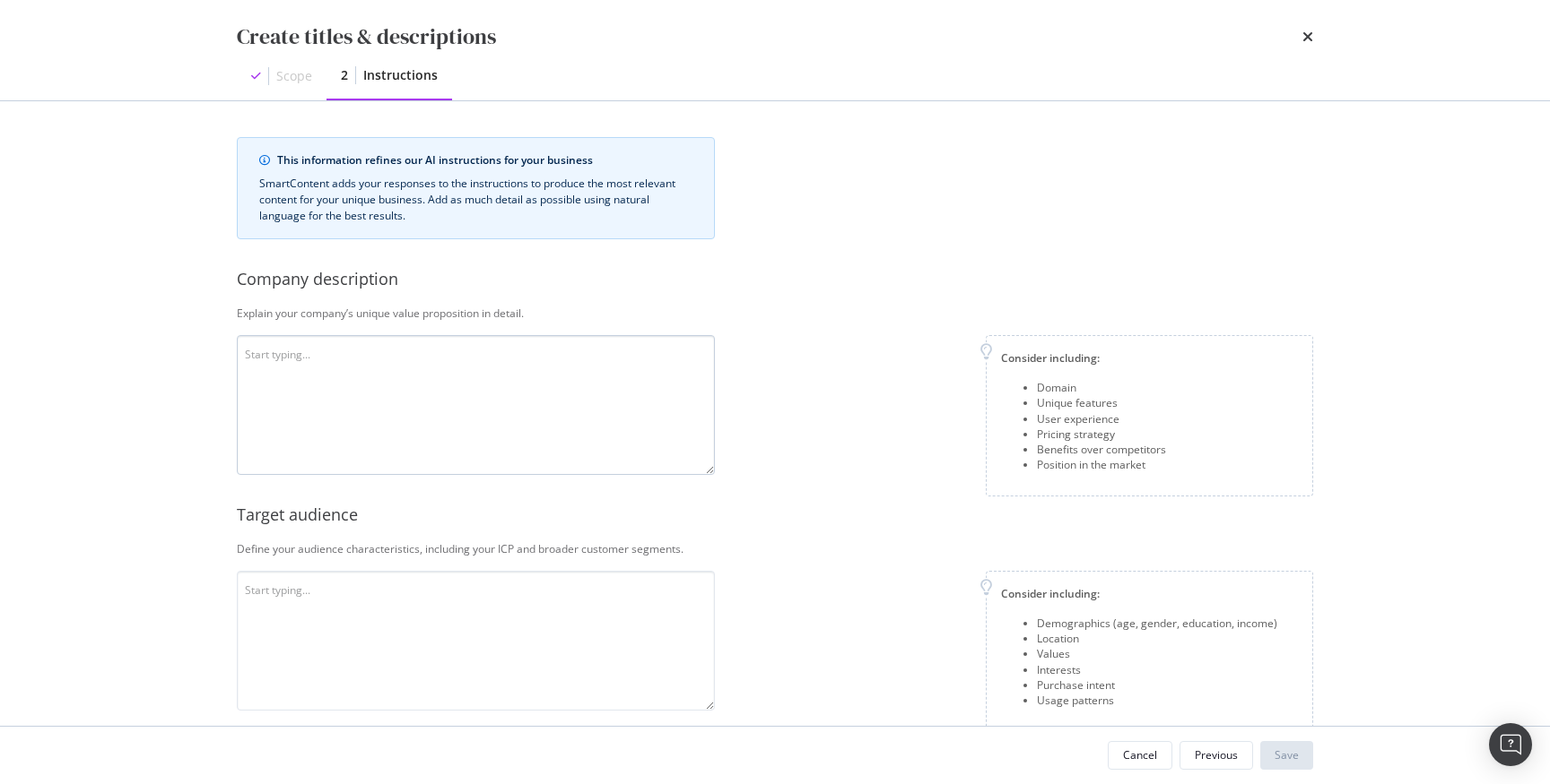
scroll to position [12, 0]
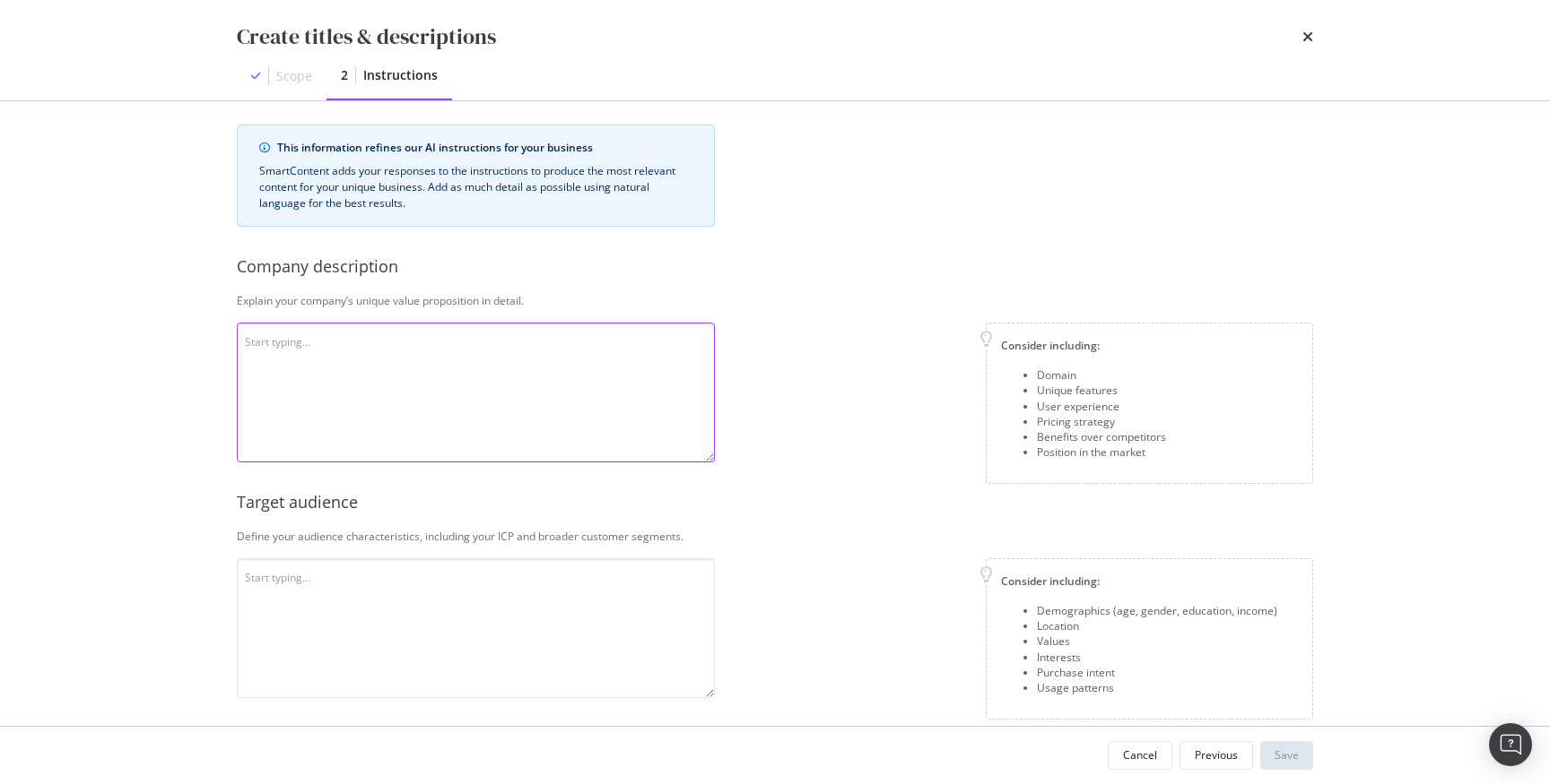
click at [503, 339] on textarea "modal" at bounding box center [475, 392] width 478 height 139
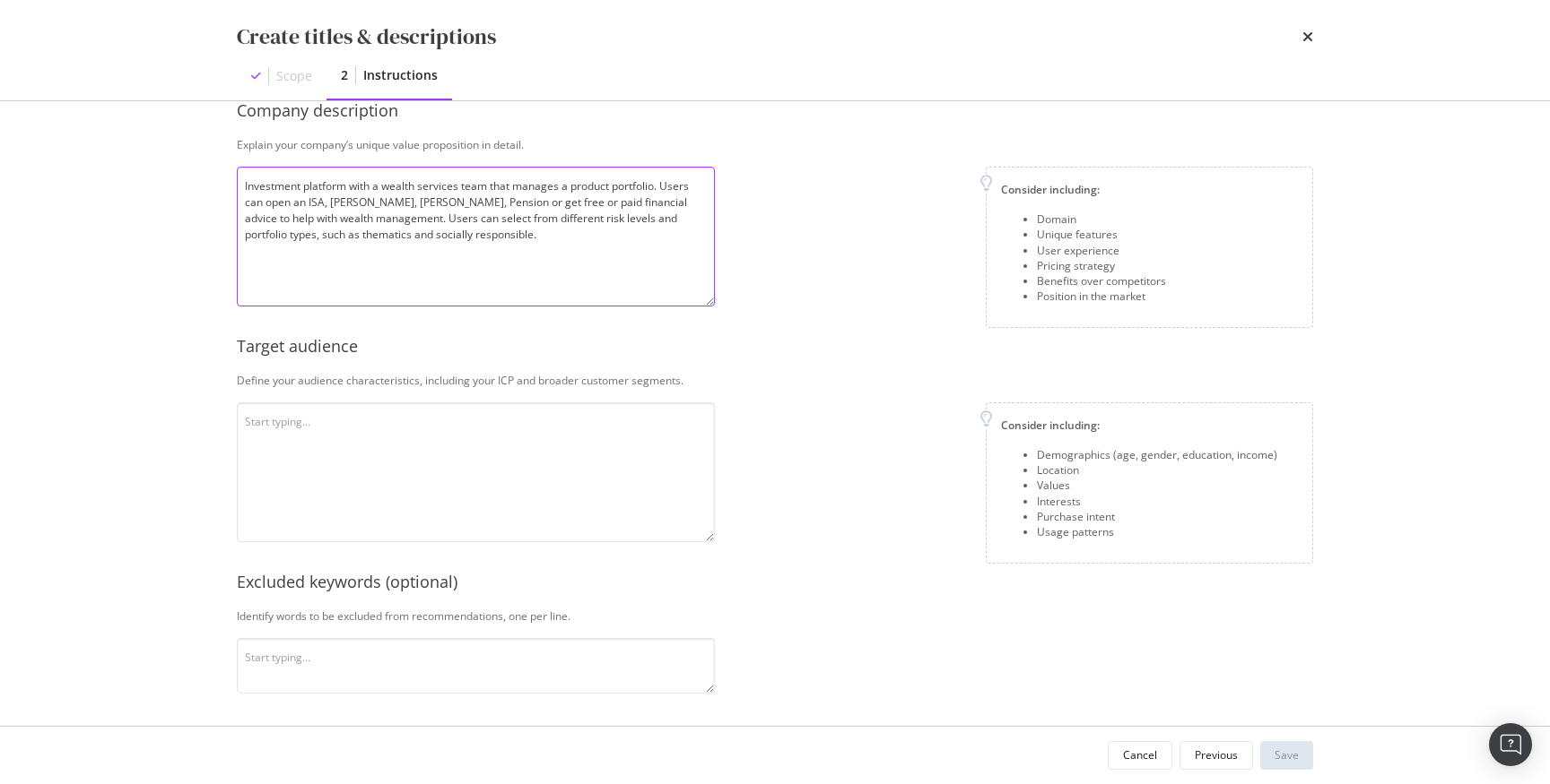
scroll to position [172, 0]
type textarea "Investment platform with a wealth services team that manages a product portfoli…"
click at [340, 479] on textarea "modal" at bounding box center [475, 469] width 478 height 139
type textarea "H"
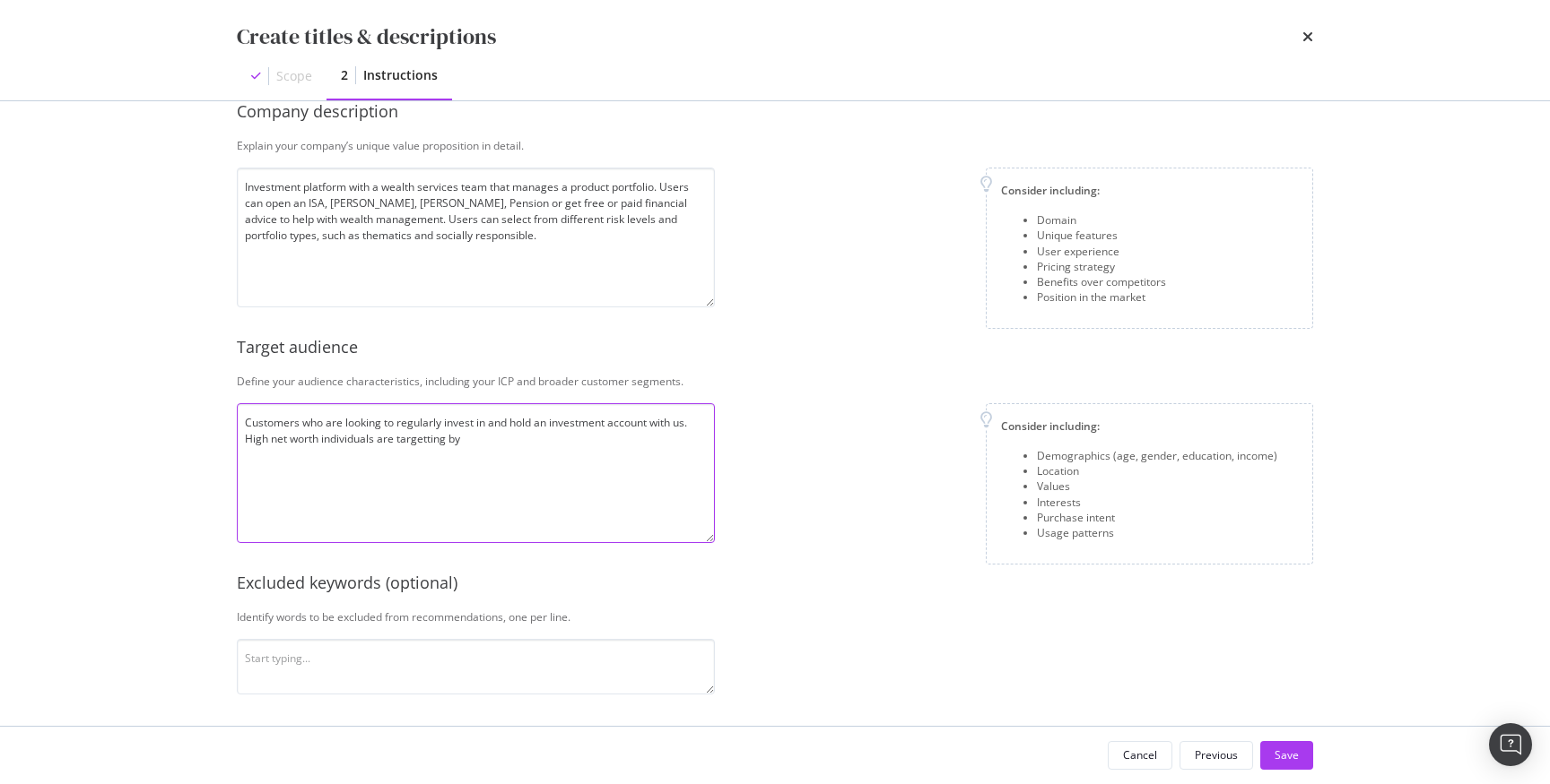
scroll to position [170, 0]
drag, startPoint x: 490, startPoint y: 436, endPoint x: 411, endPoint y: 431, distance: 79.2
click at [411, 431] on textarea "Customers who are looking to regularly invest in and hold an investment account…" at bounding box center [475, 471] width 478 height 139
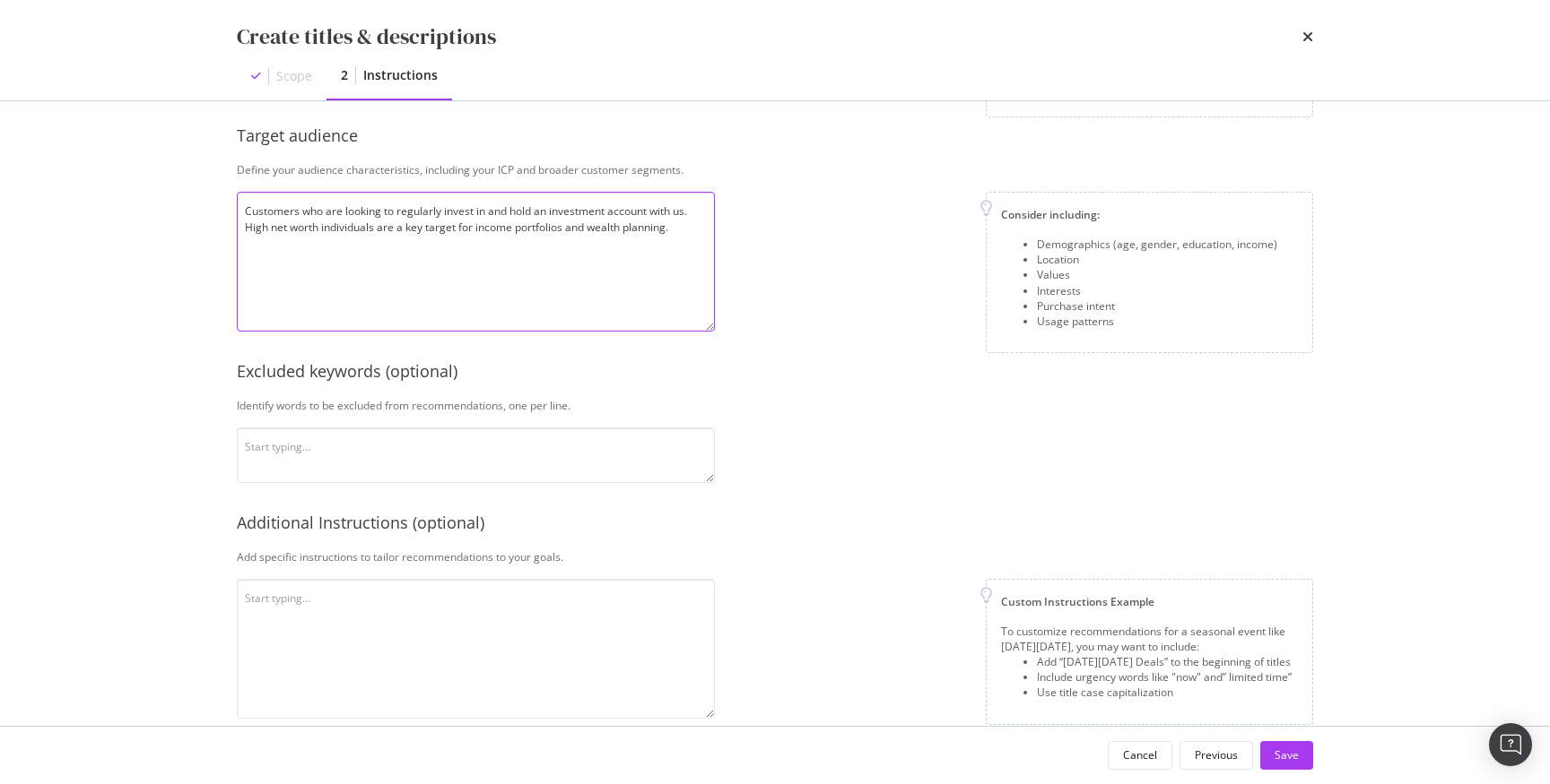
scroll to position [407, 0]
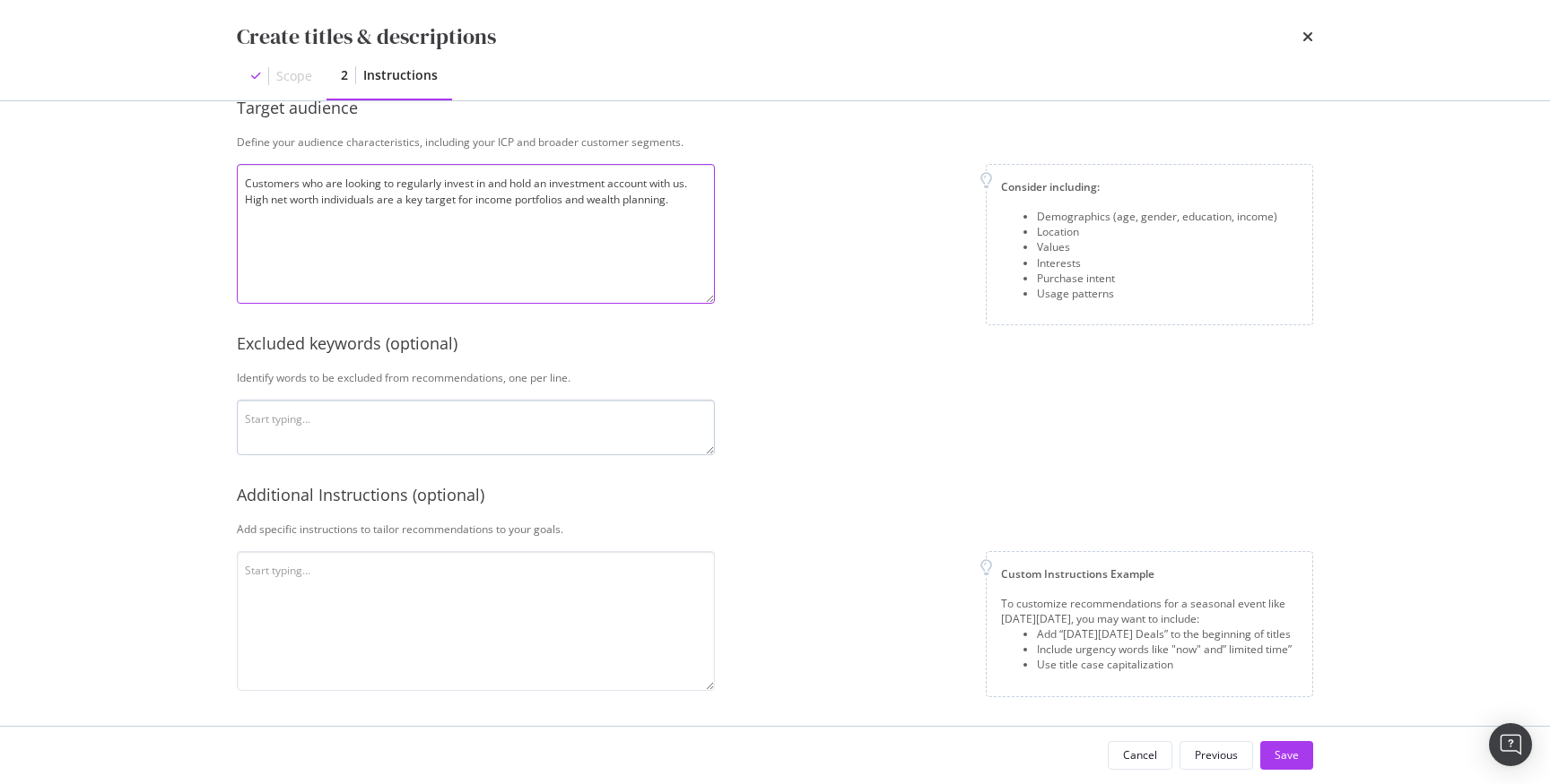
type textarea "Customers who are looking to regularly invest in and hold an investment account…"
click at [568, 418] on textarea "modal" at bounding box center [475, 427] width 478 height 56
click at [1287, 758] on div "Save" at bounding box center [1287, 755] width 25 height 15
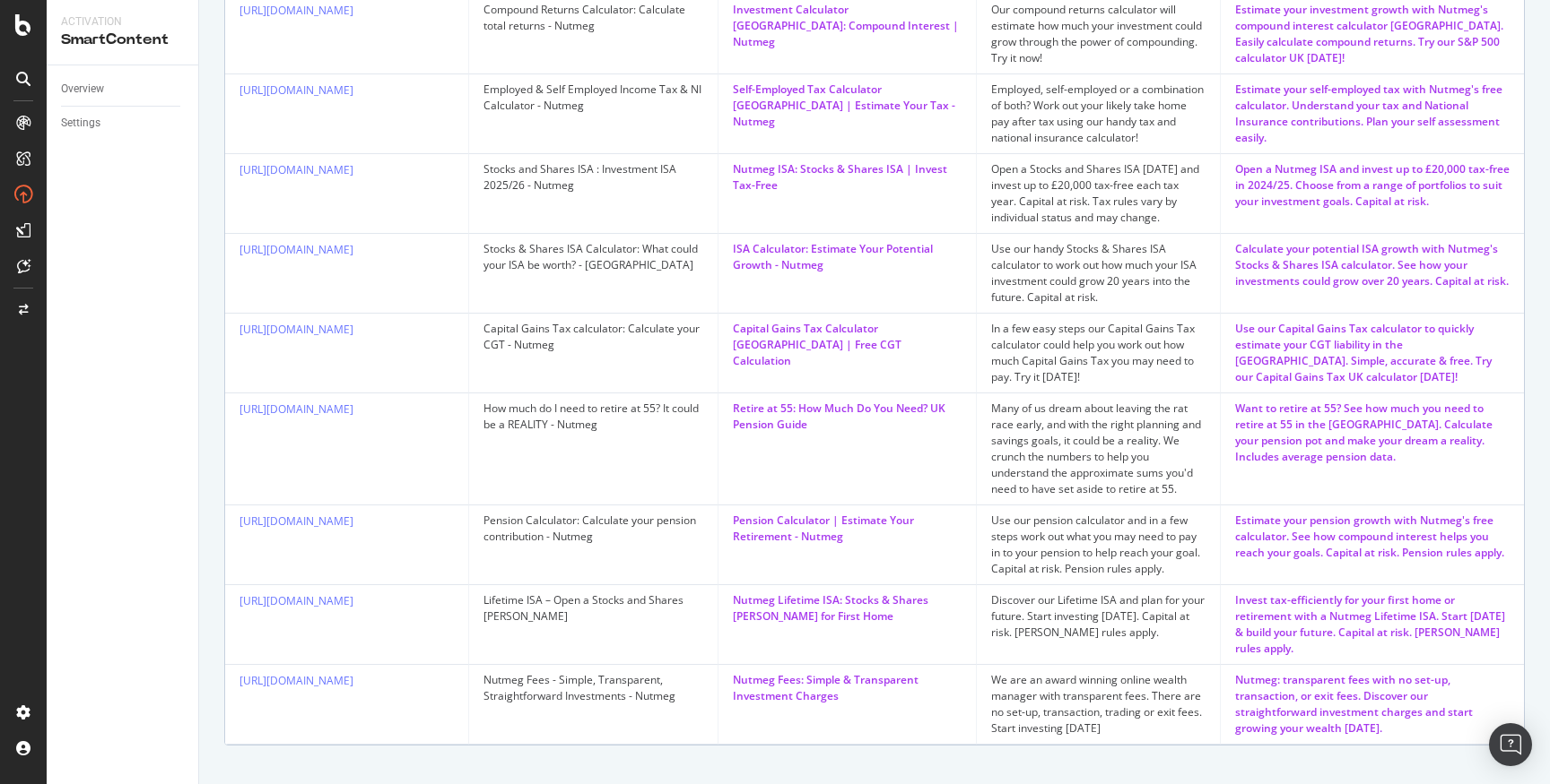
scroll to position [740, 0]
